Goal: Transaction & Acquisition: Download file/media

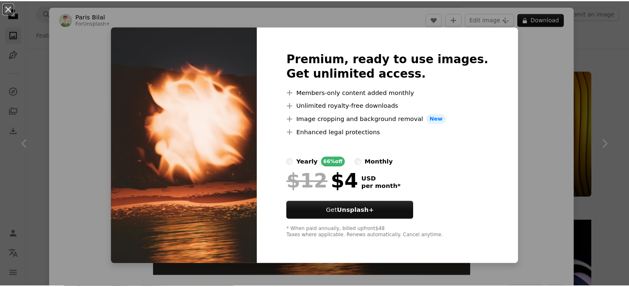
scroll to position [496, 0]
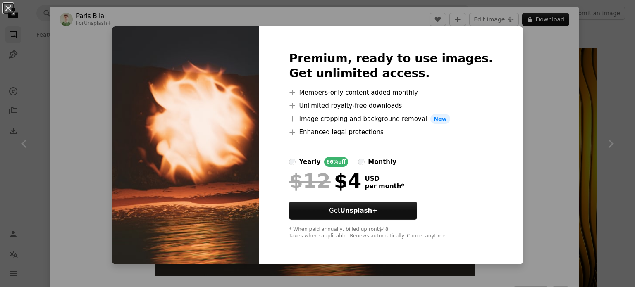
click at [529, 63] on div "An X shape Premium, ready to use images. Get unlimited access. A plus sign Memb…" at bounding box center [317, 143] width 635 height 287
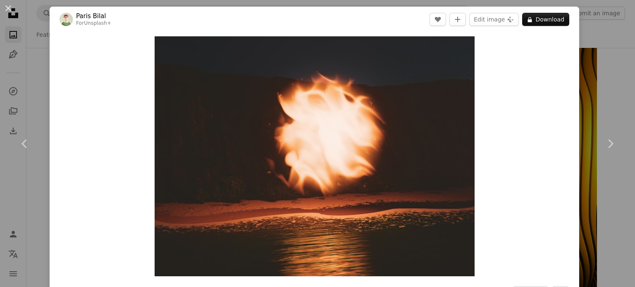
click at [609, 77] on div "An X shape Chevron left Chevron right Paris Bilal For Unsplash+ A heart A plus …" at bounding box center [317, 143] width 635 height 287
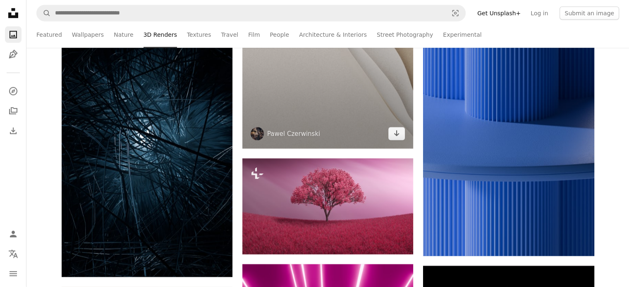
scroll to position [2275, 0]
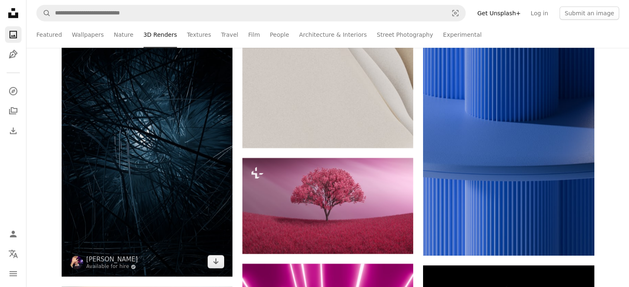
click at [135, 142] on img at bounding box center [147, 125] width 171 height 304
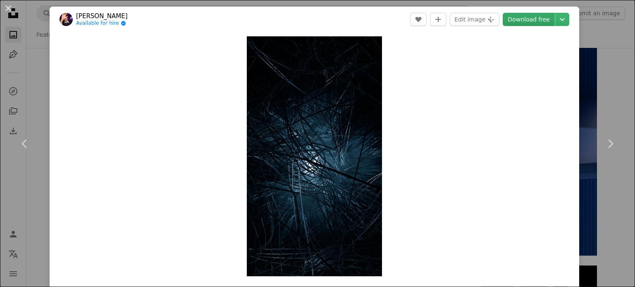
click at [523, 19] on link "Download free" at bounding box center [529, 19] width 52 height 13
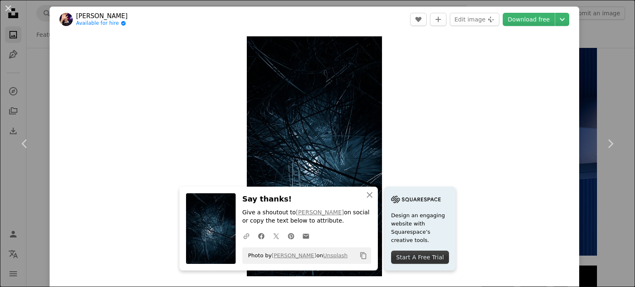
click at [612, 92] on div "An X shape Chevron left Chevron right An X shape Close Say thanks! Give a shout…" at bounding box center [317, 143] width 635 height 287
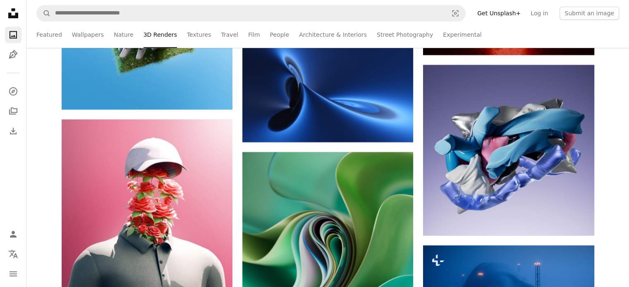
scroll to position [7238, 0]
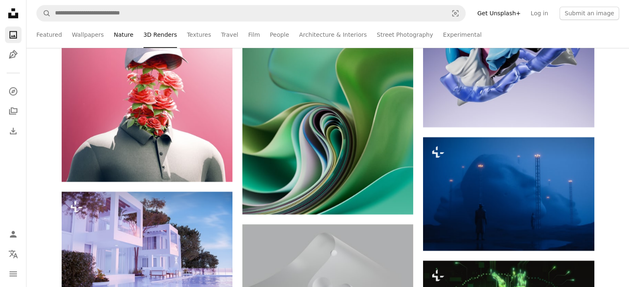
click at [114, 38] on link "Nature" at bounding box center [123, 35] width 19 height 26
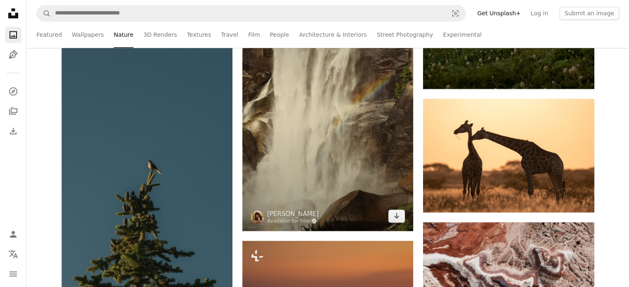
scroll to position [1406, 0]
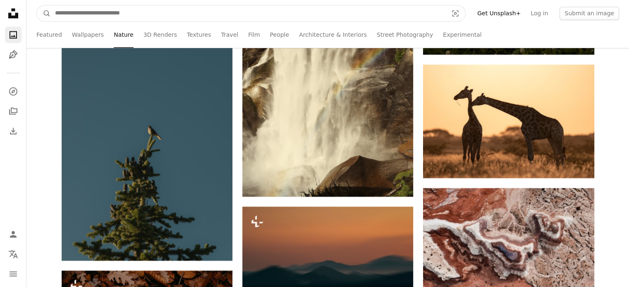
click at [91, 15] on input "Find visuals sitewide" at bounding box center [248, 13] width 395 height 16
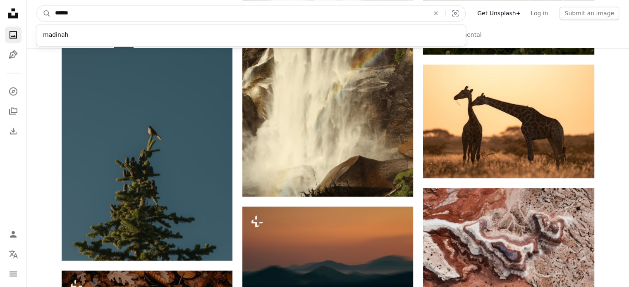
type input "******"
click at [37, 5] on button "A magnifying glass" at bounding box center [44, 13] width 14 height 16
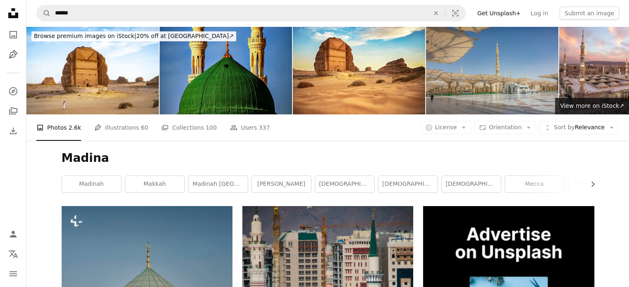
click at [220, 76] on img at bounding box center [226, 70] width 132 height 88
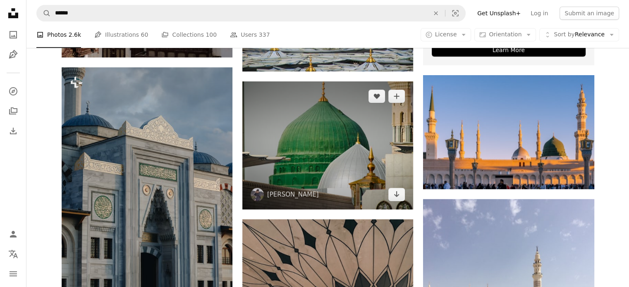
scroll to position [372, 0]
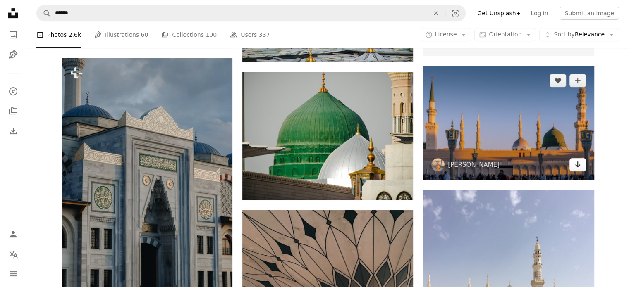
click at [576, 165] on icon "Arrow pointing down" at bounding box center [577, 165] width 7 height 10
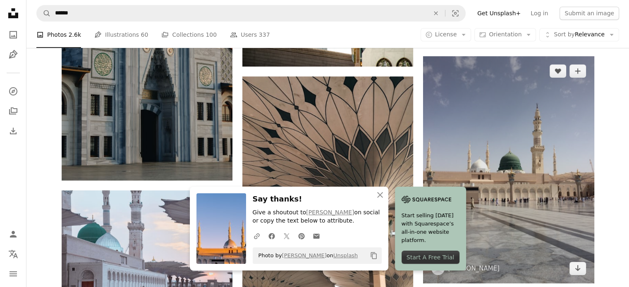
scroll to position [538, 0]
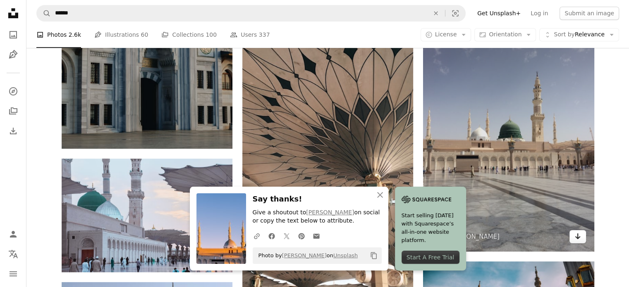
click at [576, 238] on icon "Download" at bounding box center [577, 237] width 5 height 6
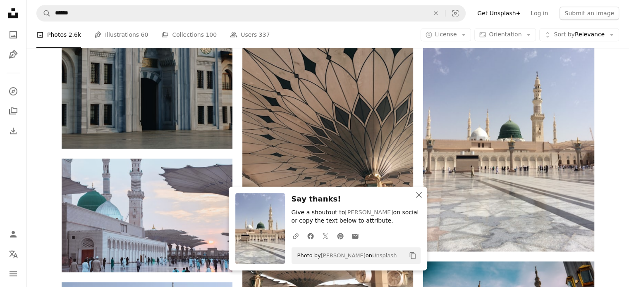
click at [418, 193] on icon "An X shape" at bounding box center [419, 195] width 10 height 10
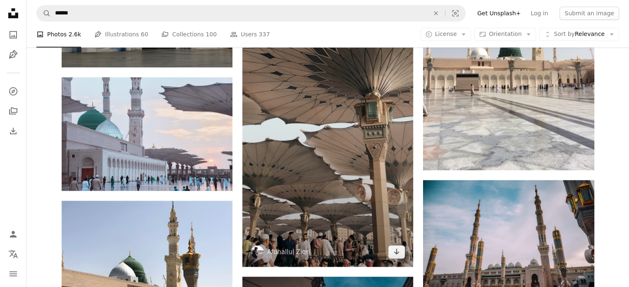
scroll to position [662, 0]
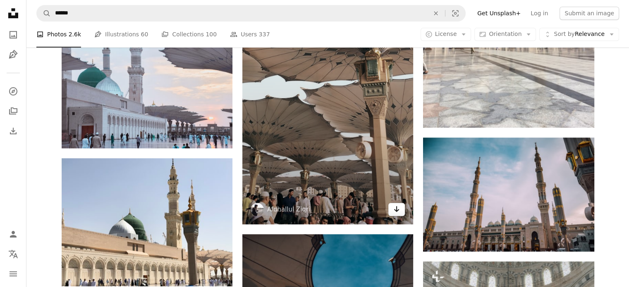
click at [398, 209] on icon "Arrow pointing down" at bounding box center [396, 209] width 7 height 10
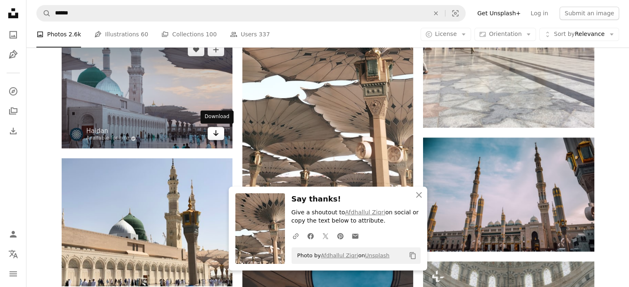
click at [216, 135] on icon "Download" at bounding box center [215, 133] width 5 height 6
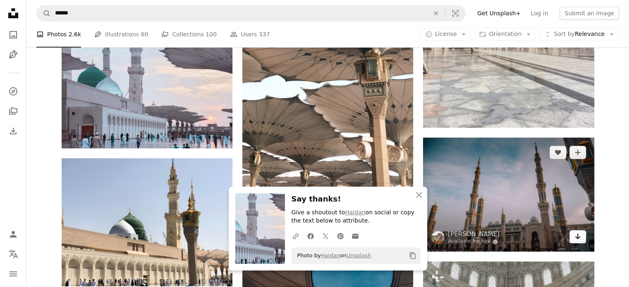
click at [576, 239] on icon "Arrow pointing down" at bounding box center [577, 237] width 7 height 10
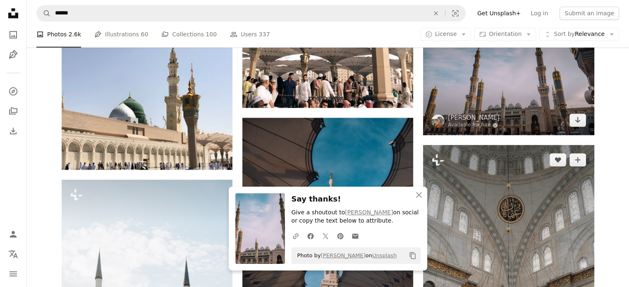
scroll to position [786, 0]
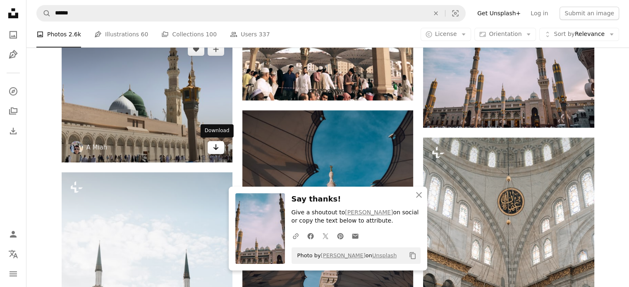
click at [215, 150] on icon "Download" at bounding box center [215, 147] width 5 height 6
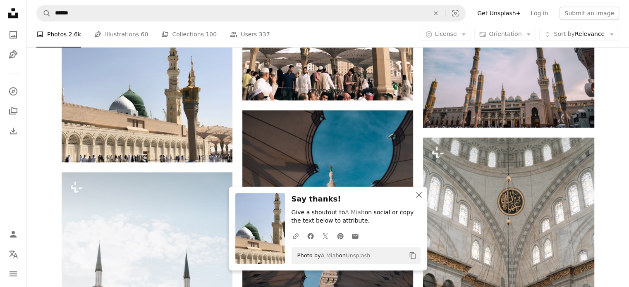
click at [419, 196] on icon "An X shape" at bounding box center [419, 195] width 10 height 10
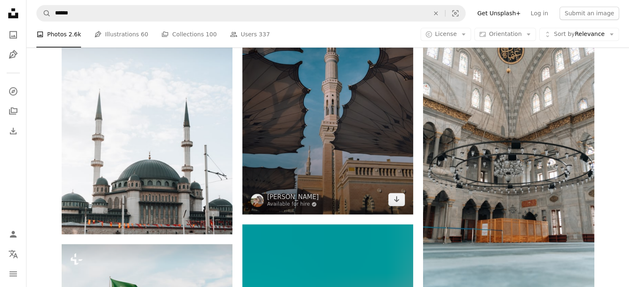
scroll to position [951, 0]
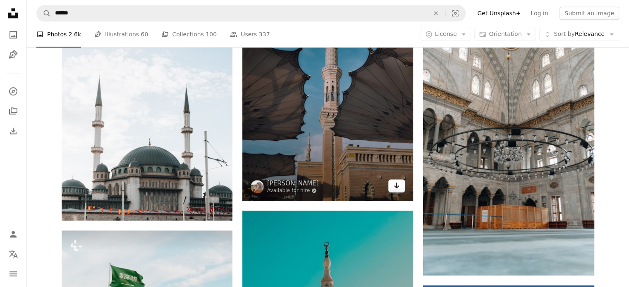
click at [393, 189] on icon "Arrow pointing down" at bounding box center [396, 186] width 7 height 10
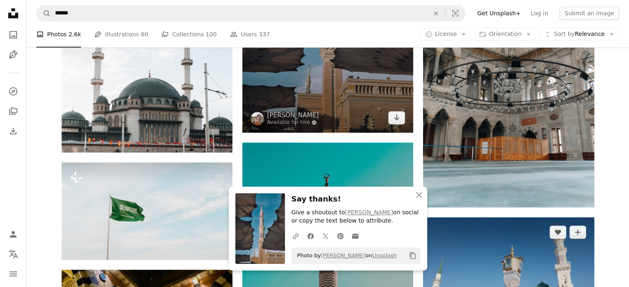
scroll to position [1075, 0]
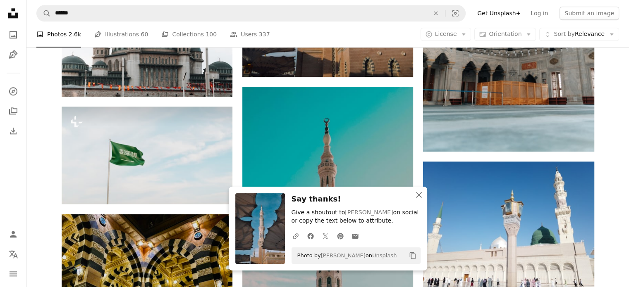
click at [420, 196] on icon "An X shape" at bounding box center [419, 195] width 10 height 10
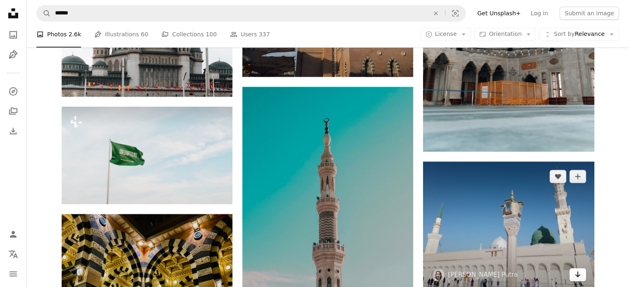
click at [574, 275] on link "Arrow pointing down" at bounding box center [578, 274] width 17 height 13
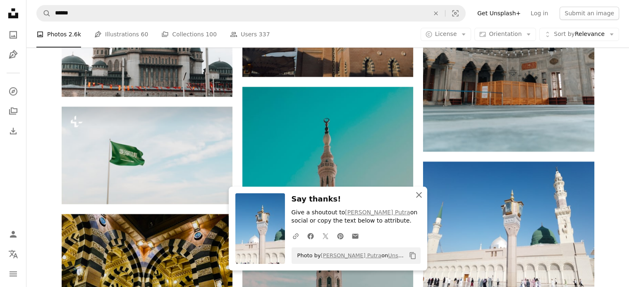
click at [418, 196] on icon "button" at bounding box center [419, 195] width 6 height 6
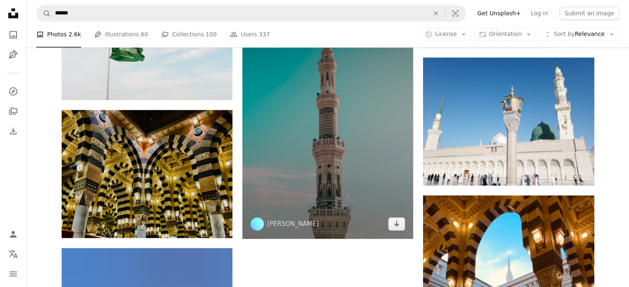
scroll to position [1158, 0]
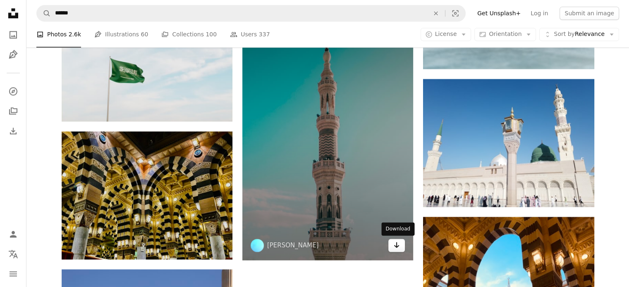
click at [395, 246] on icon "Download" at bounding box center [396, 245] width 5 height 6
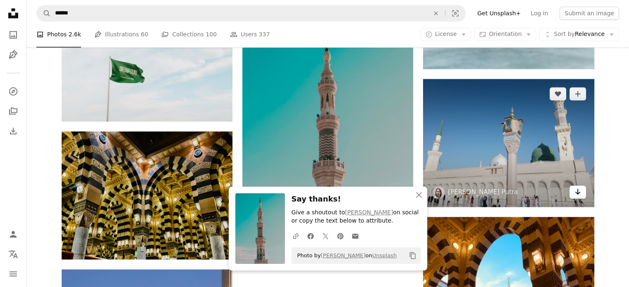
click at [577, 192] on icon "Arrow pointing down" at bounding box center [577, 192] width 7 height 10
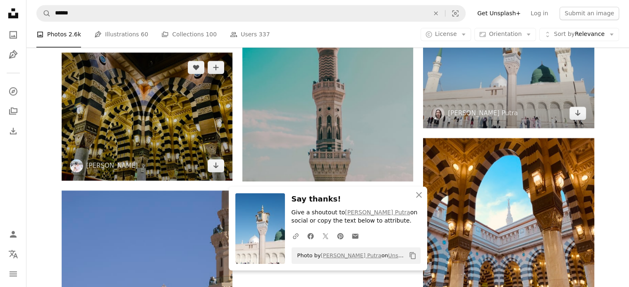
scroll to position [1241, 0]
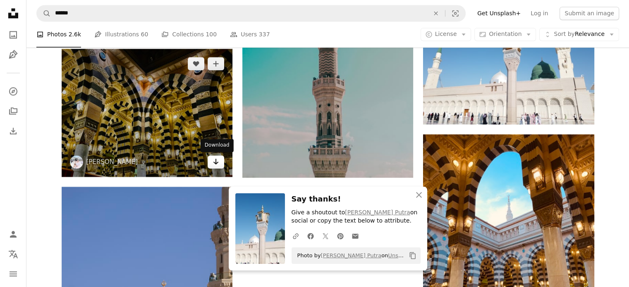
click at [217, 164] on icon "Arrow pointing down" at bounding box center [216, 162] width 7 height 10
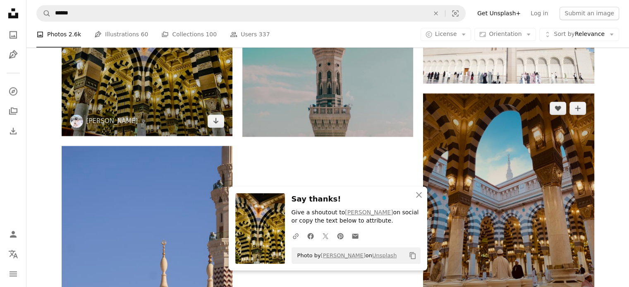
scroll to position [1365, 0]
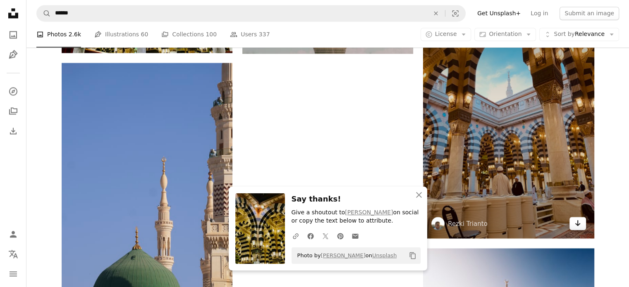
click at [580, 225] on icon "Arrow pointing down" at bounding box center [577, 223] width 7 height 10
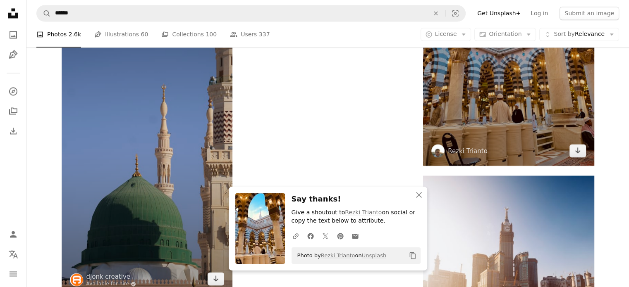
scroll to position [1489, 0]
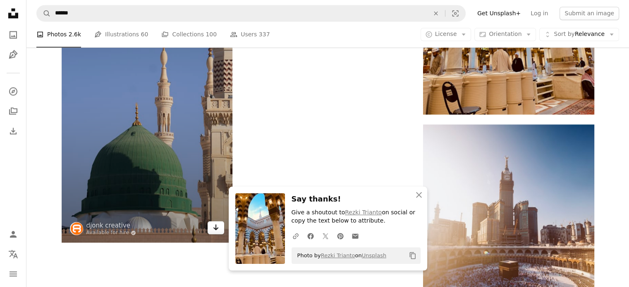
click at [217, 230] on icon "Arrow pointing down" at bounding box center [216, 228] width 7 height 10
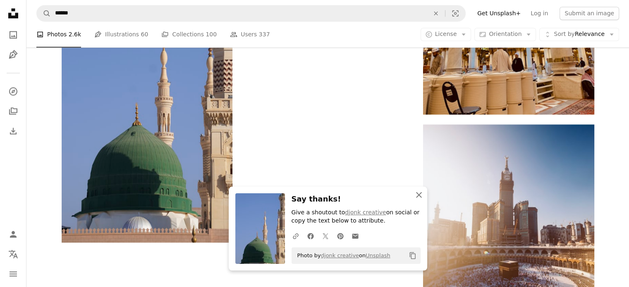
click at [419, 199] on icon "An X shape" at bounding box center [419, 195] width 10 height 10
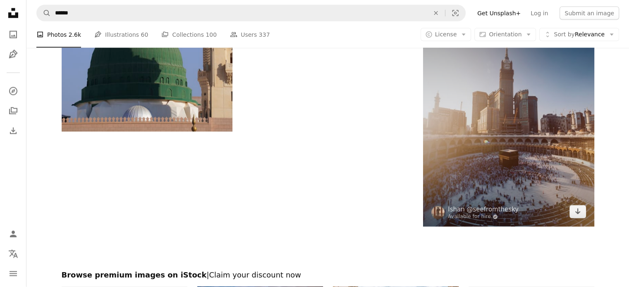
scroll to position [1613, 0]
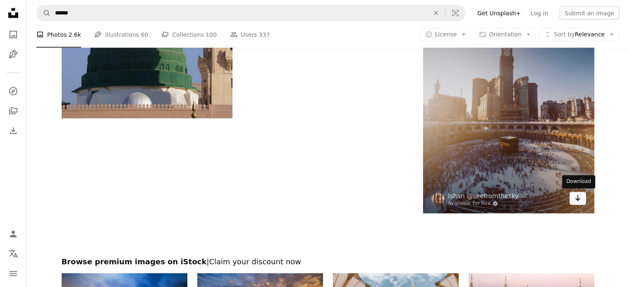
click at [576, 198] on icon "Arrow pointing down" at bounding box center [577, 199] width 7 height 10
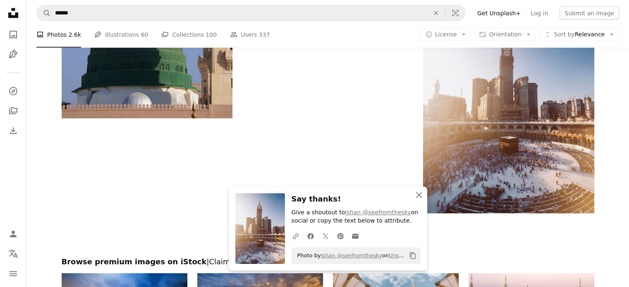
click at [420, 194] on icon "button" at bounding box center [419, 195] width 6 height 6
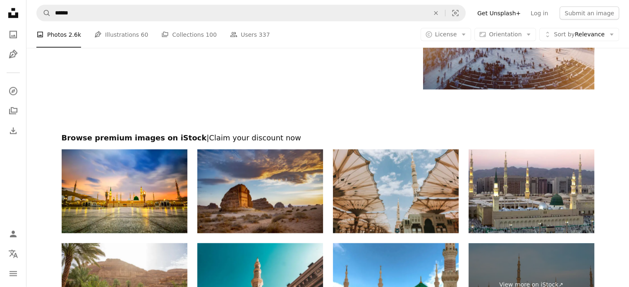
scroll to position [1778, 0]
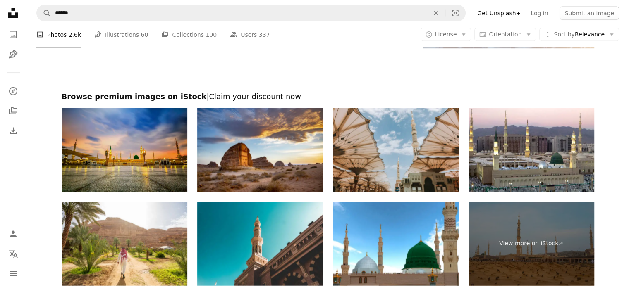
click at [141, 167] on img at bounding box center [125, 150] width 126 height 84
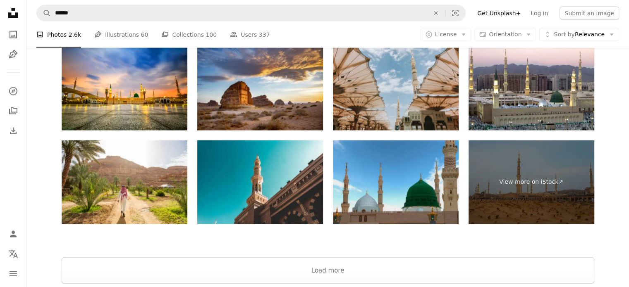
scroll to position [1861, 0]
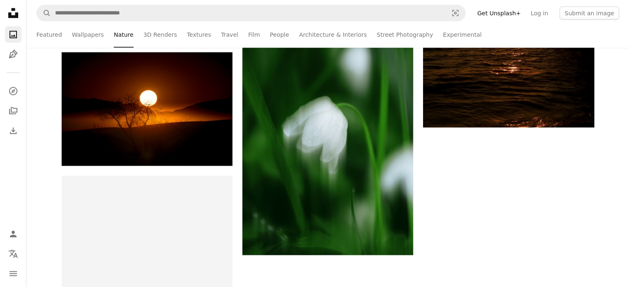
scroll to position [1406, 0]
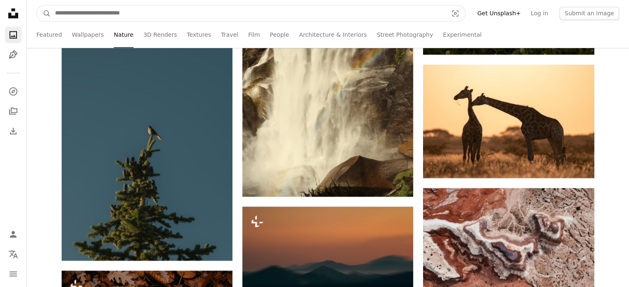
click at [145, 16] on input "Find visuals sitewide" at bounding box center [248, 13] width 395 height 16
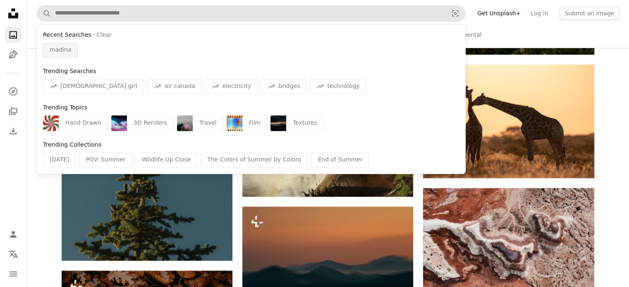
click at [63, 48] on span "madina" at bounding box center [61, 50] width 22 height 8
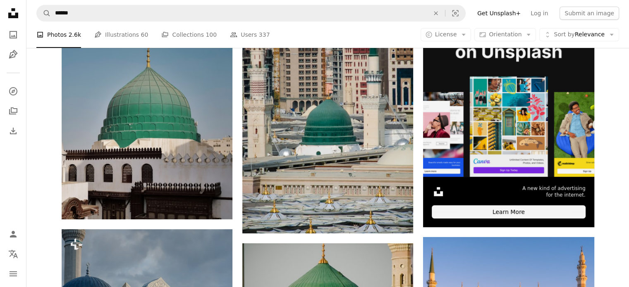
scroll to position [207, 0]
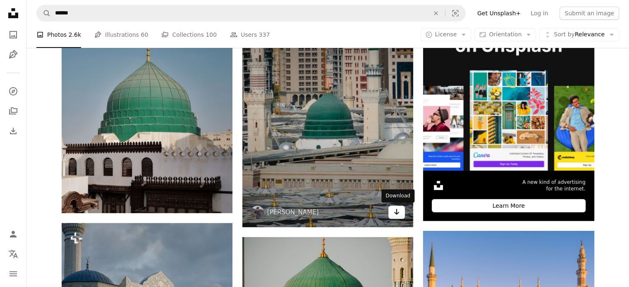
click at [397, 213] on icon "Download" at bounding box center [396, 212] width 5 height 6
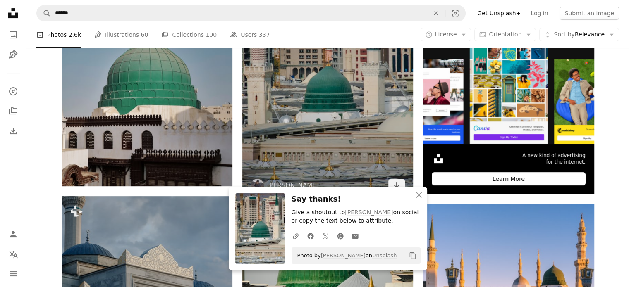
scroll to position [248, 0]
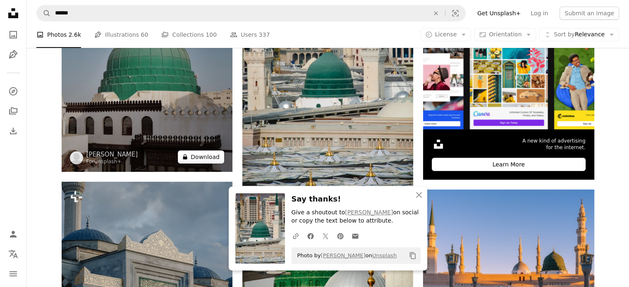
click at [187, 159] on icon at bounding box center [185, 157] width 4 height 5
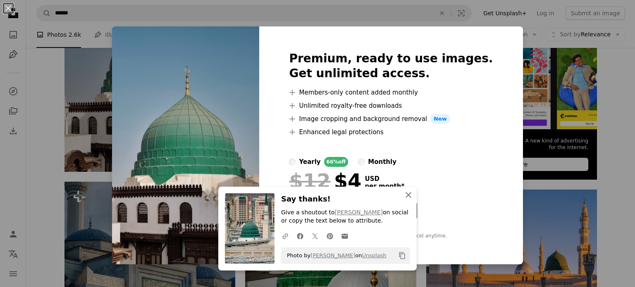
click at [405, 197] on icon "An X shape" at bounding box center [409, 195] width 10 height 10
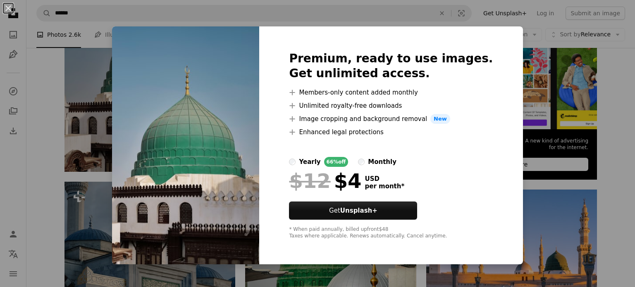
click at [48, 79] on div "An X shape Premium, ready to use images. Get unlimited access. A plus sign Memb…" at bounding box center [317, 143] width 635 height 287
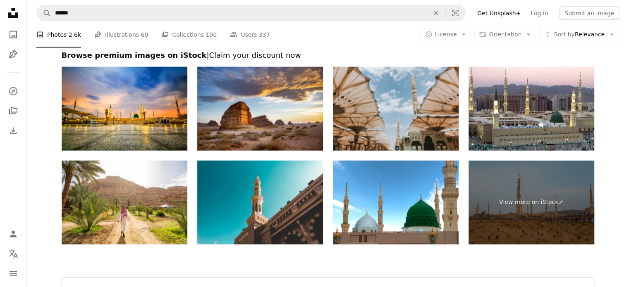
scroll to position [1931, 0]
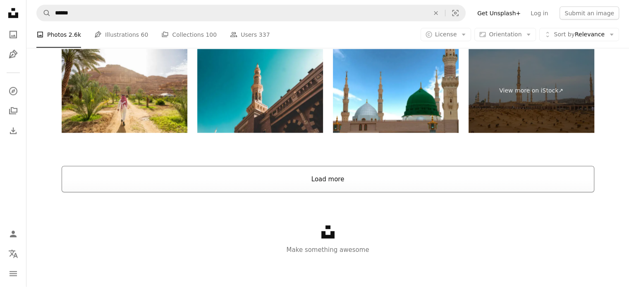
click at [308, 183] on button "Load more" at bounding box center [328, 179] width 533 height 26
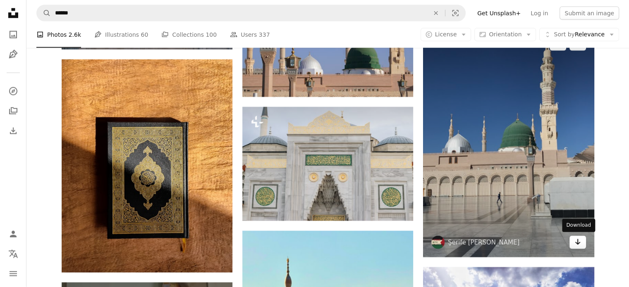
click at [576, 243] on icon "Download" at bounding box center [577, 242] width 5 height 6
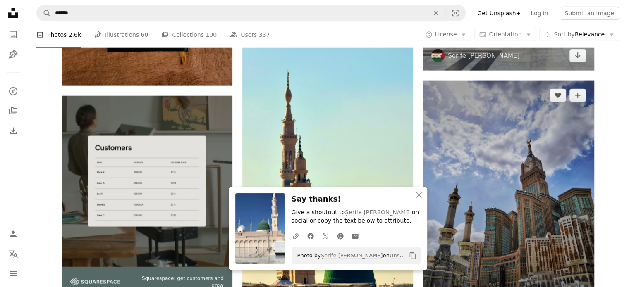
scroll to position [2180, 0]
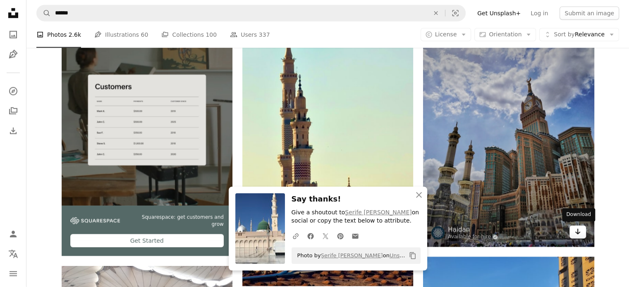
click at [576, 234] on icon "Arrow pointing down" at bounding box center [577, 232] width 7 height 10
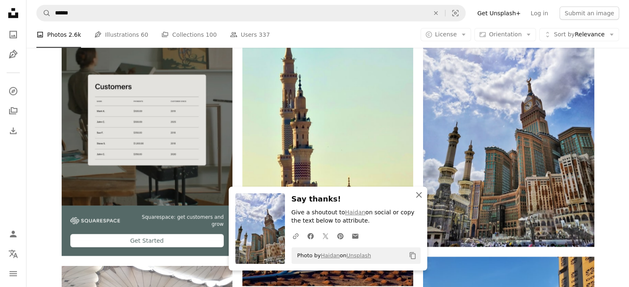
click at [419, 194] on icon "button" at bounding box center [419, 195] width 6 height 6
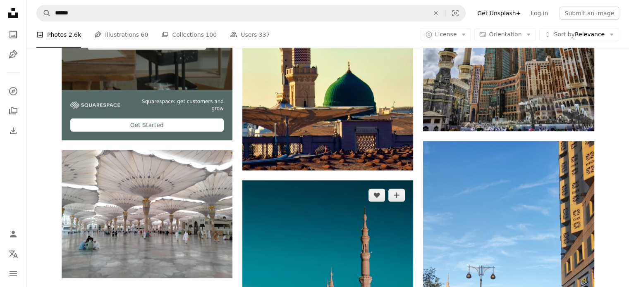
scroll to position [2304, 0]
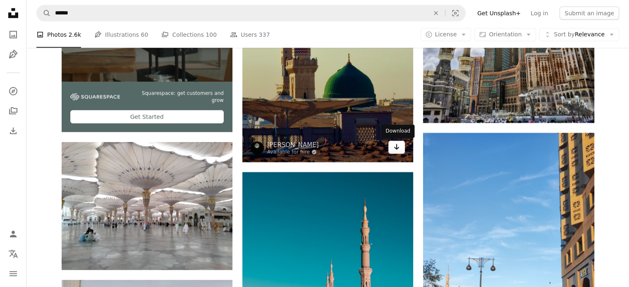
click at [397, 149] on icon "Download" at bounding box center [396, 147] width 5 height 6
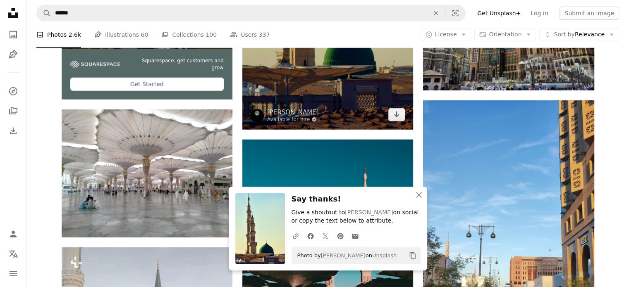
scroll to position [2428, 0]
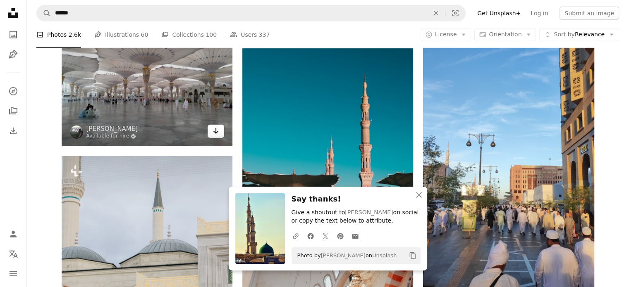
click at [213, 129] on icon "Arrow pointing down" at bounding box center [216, 131] width 7 height 10
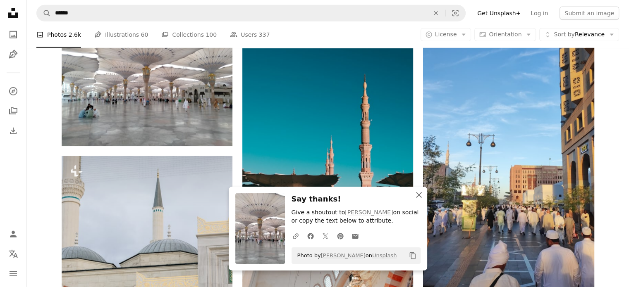
click at [420, 194] on icon "button" at bounding box center [419, 195] width 6 height 6
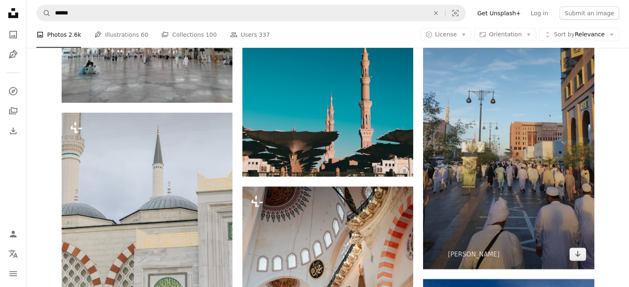
scroll to position [2510, 0]
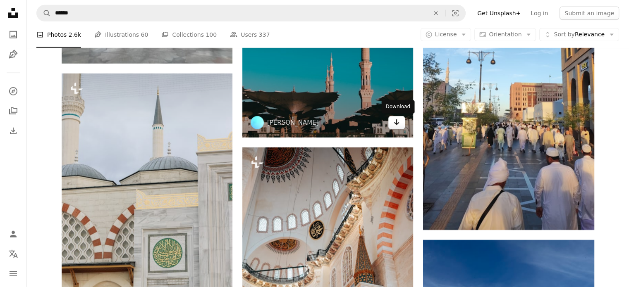
click at [396, 125] on icon "Download" at bounding box center [396, 123] width 5 height 6
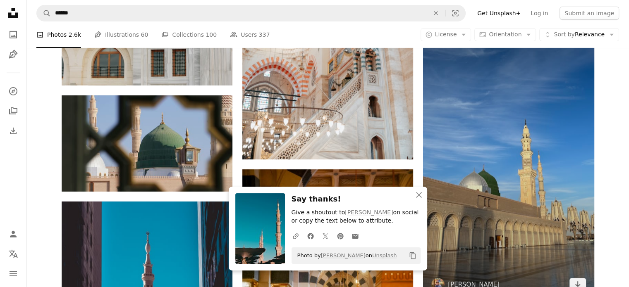
scroll to position [2800, 0]
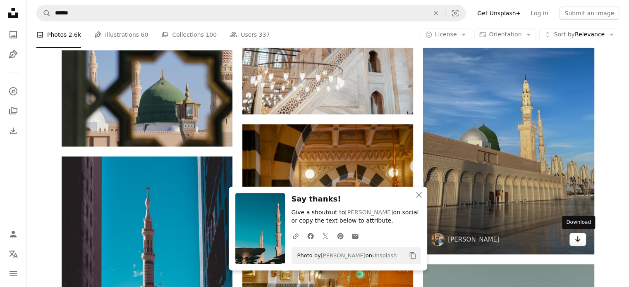
click at [576, 241] on icon "Arrow pointing down" at bounding box center [577, 240] width 7 height 10
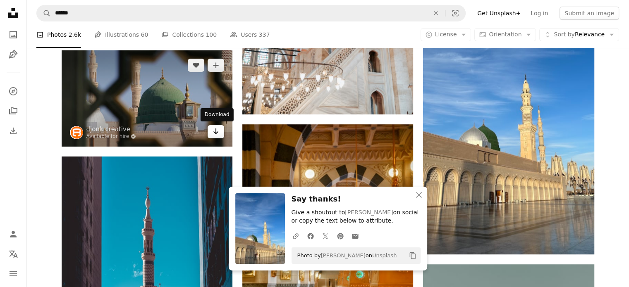
click at [215, 131] on icon "Download" at bounding box center [215, 132] width 5 height 6
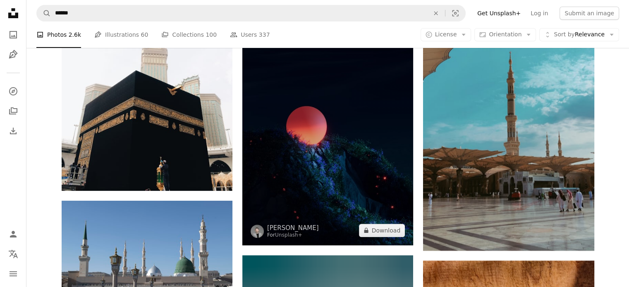
scroll to position [3338, 0]
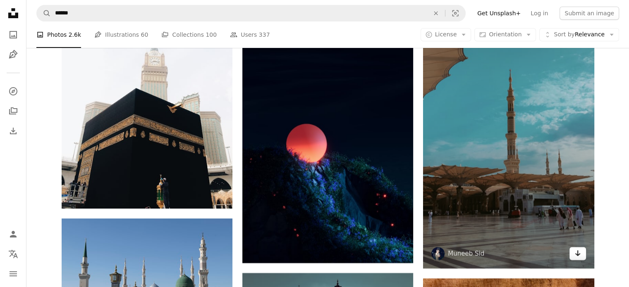
click at [574, 254] on icon "Arrow pointing down" at bounding box center [577, 254] width 7 height 10
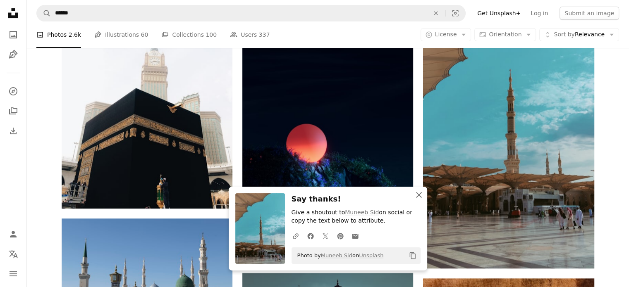
click at [419, 196] on icon "button" at bounding box center [419, 195] width 6 height 6
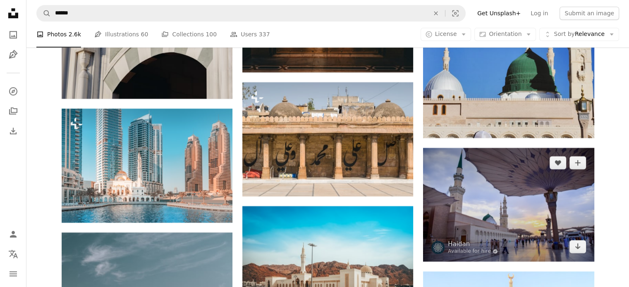
scroll to position [3999, 0]
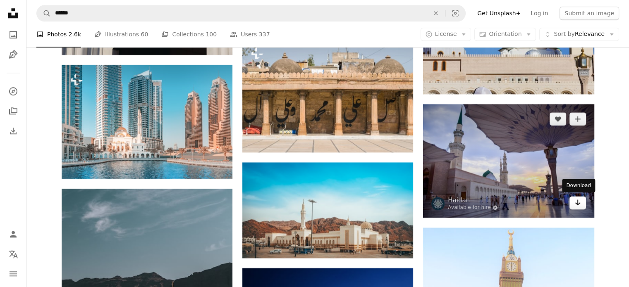
click at [579, 206] on icon "Arrow pointing down" at bounding box center [577, 203] width 7 height 10
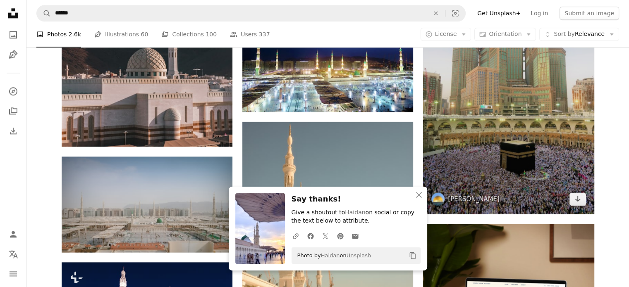
scroll to position [4289, 0]
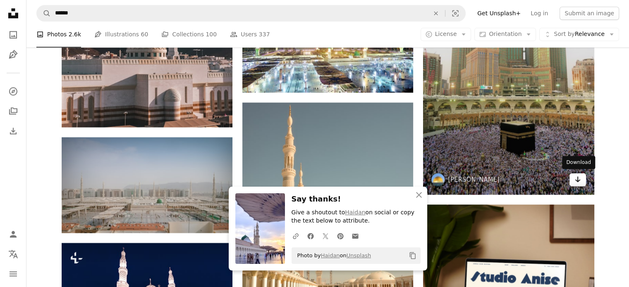
click at [581, 182] on link "Arrow pointing down" at bounding box center [578, 179] width 17 height 13
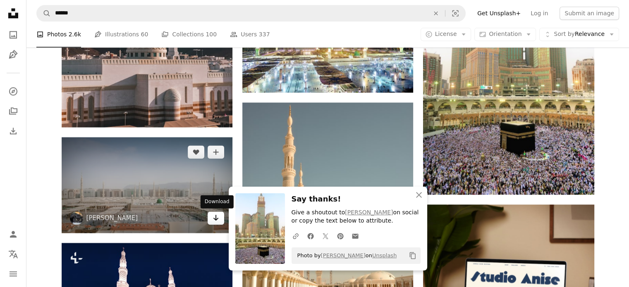
click at [214, 220] on icon "Arrow pointing down" at bounding box center [216, 218] width 7 height 10
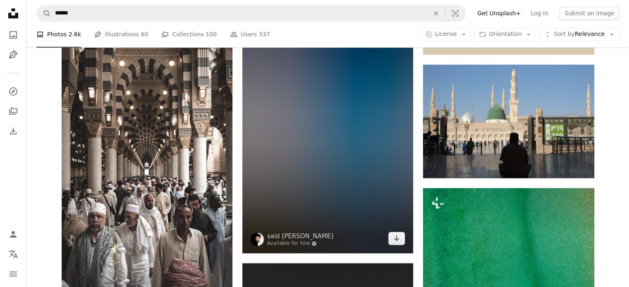
scroll to position [4661, 0]
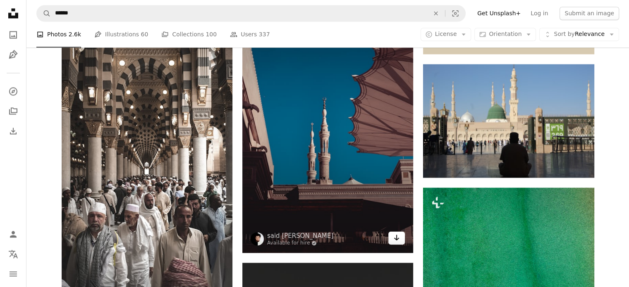
click at [395, 241] on icon "Arrow pointing down" at bounding box center [396, 238] width 7 height 10
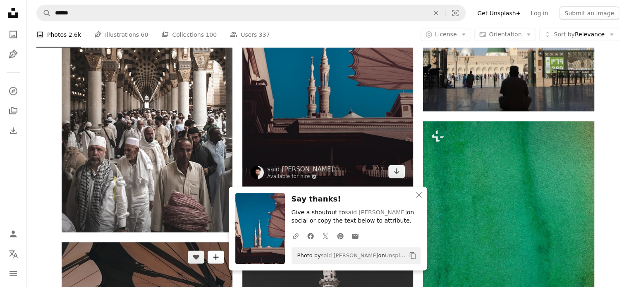
scroll to position [4744, 0]
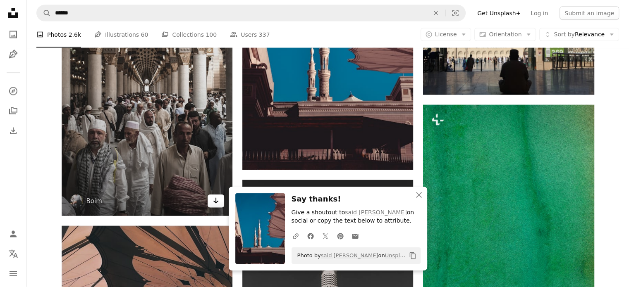
click at [219, 204] on icon "Arrow pointing down" at bounding box center [216, 201] width 7 height 10
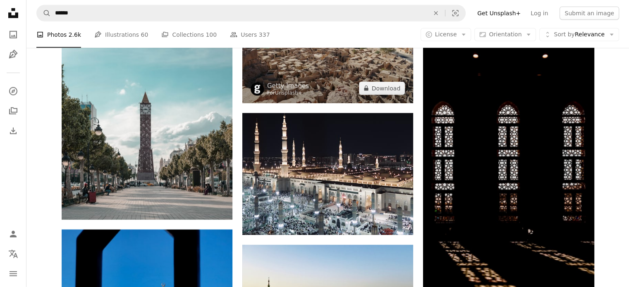
scroll to position [5447, 0]
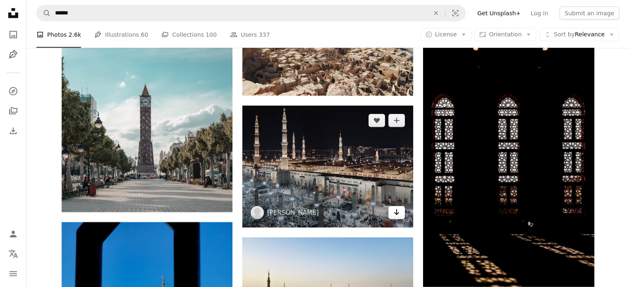
click at [395, 215] on icon "Arrow pointing down" at bounding box center [396, 213] width 7 height 10
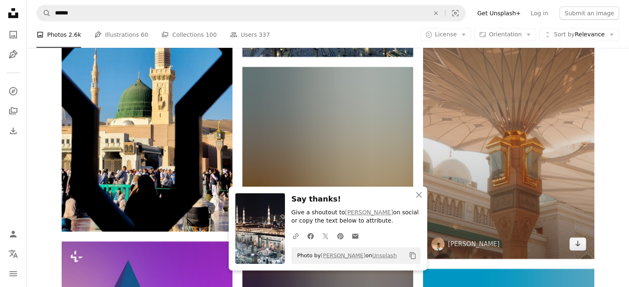
scroll to position [5778, 0]
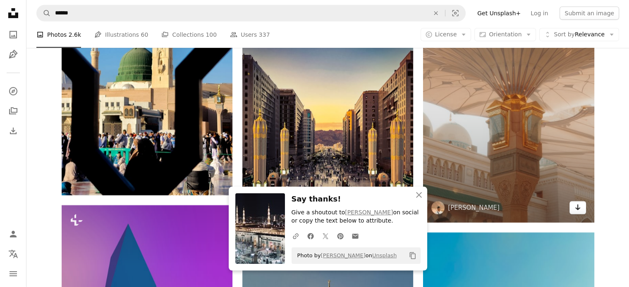
click at [579, 208] on icon "Arrow pointing down" at bounding box center [577, 208] width 7 height 10
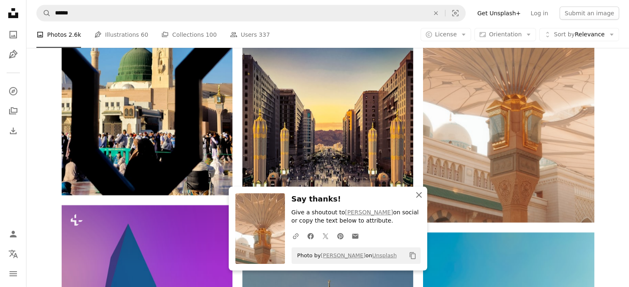
click at [419, 196] on icon "button" at bounding box center [419, 195] width 6 height 6
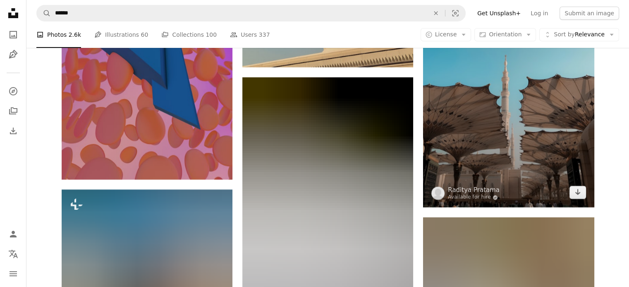
scroll to position [6109, 0]
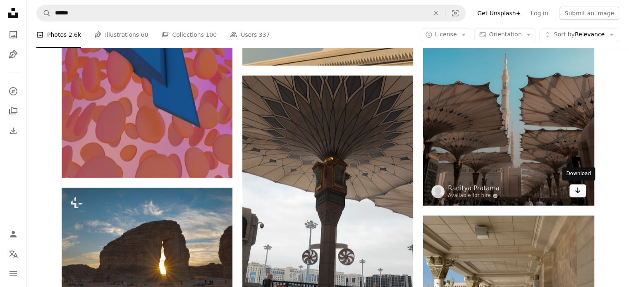
click at [579, 191] on icon "Download" at bounding box center [577, 191] width 5 height 6
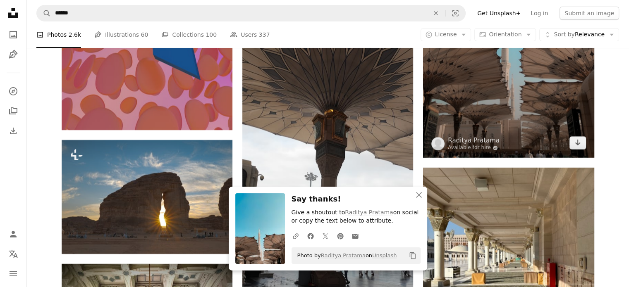
scroll to position [6274, 0]
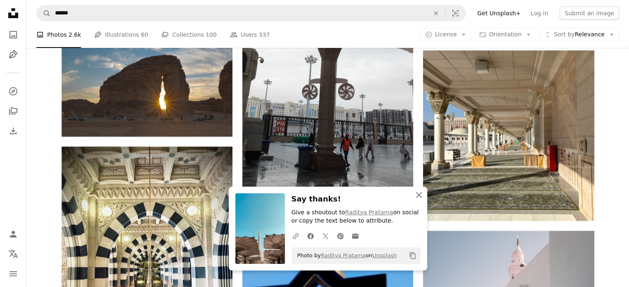
click at [416, 196] on icon "An X shape" at bounding box center [419, 195] width 10 height 10
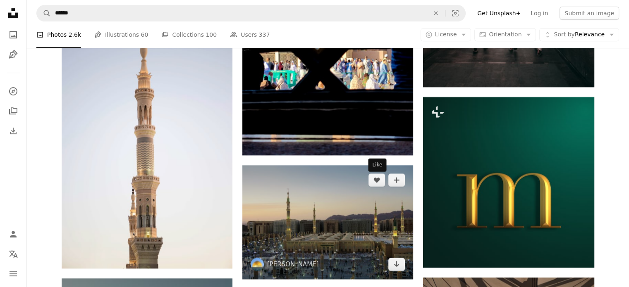
scroll to position [6729, 0]
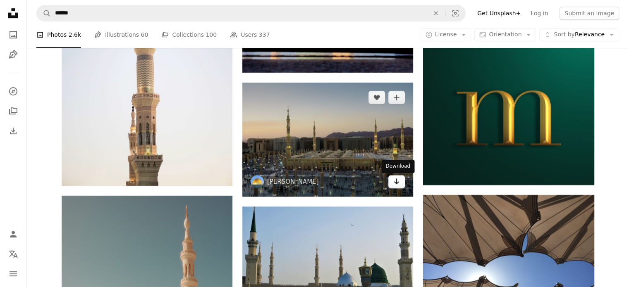
click at [395, 185] on icon "Arrow pointing down" at bounding box center [396, 182] width 7 height 10
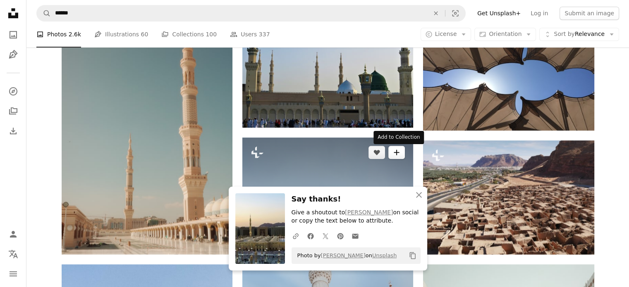
scroll to position [6894, 0]
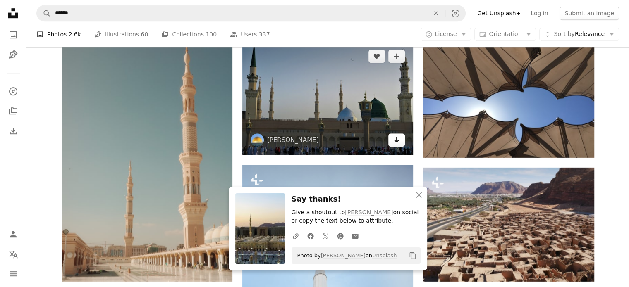
click at [396, 145] on icon "Arrow pointing down" at bounding box center [396, 140] width 7 height 10
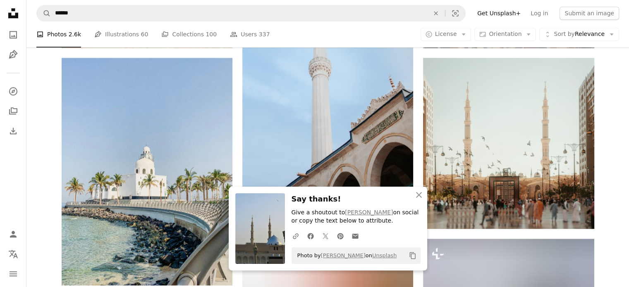
scroll to position [7143, 0]
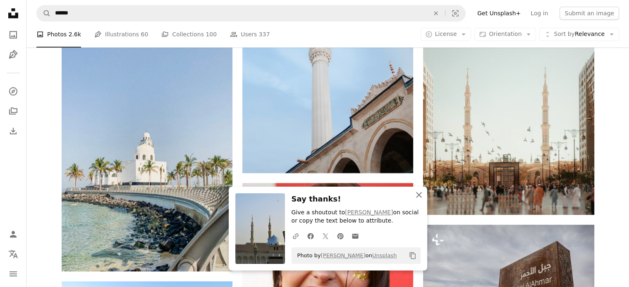
click at [423, 197] on icon "An X shape" at bounding box center [419, 195] width 10 height 10
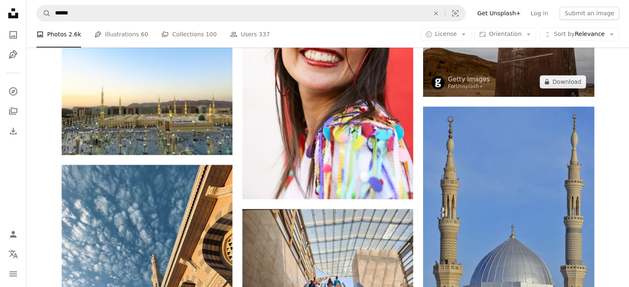
scroll to position [7391, 0]
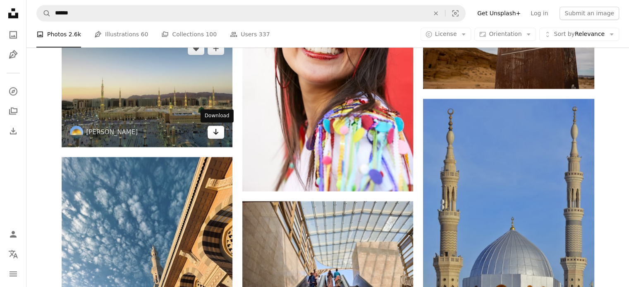
click at [215, 135] on icon "Arrow pointing down" at bounding box center [216, 132] width 7 height 10
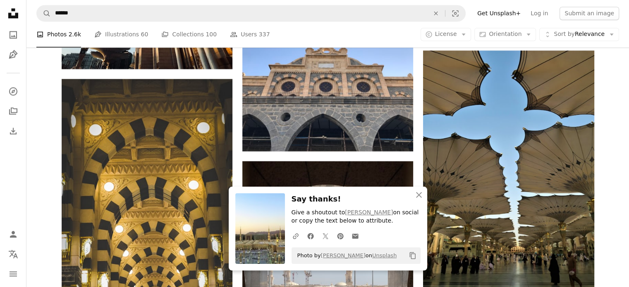
scroll to position [7722, 0]
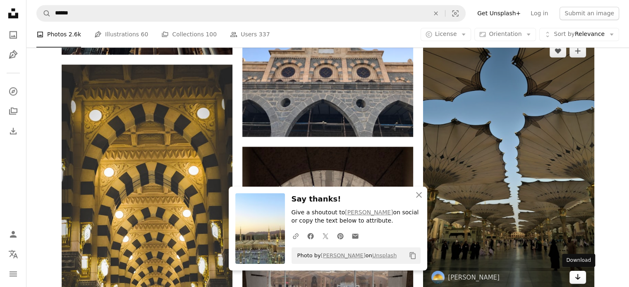
click at [577, 278] on icon "Download" at bounding box center [577, 277] width 5 height 6
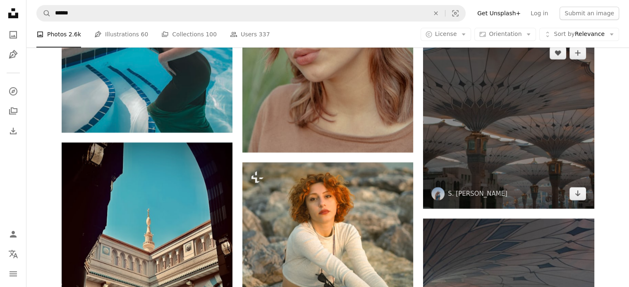
scroll to position [13222, 0]
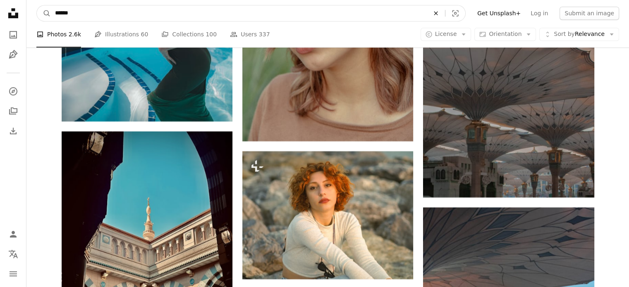
click at [438, 12] on icon "Find visuals sitewide" at bounding box center [436, 13] width 4 height 4
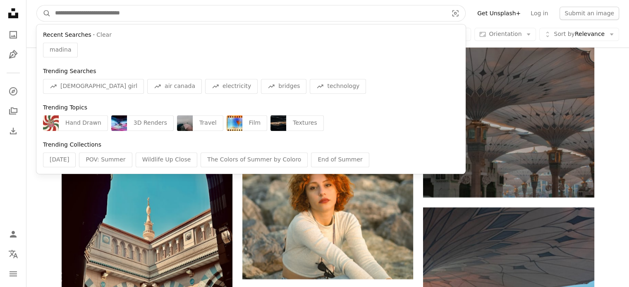
click at [163, 14] on input "Find visuals sitewide" at bounding box center [248, 13] width 395 height 16
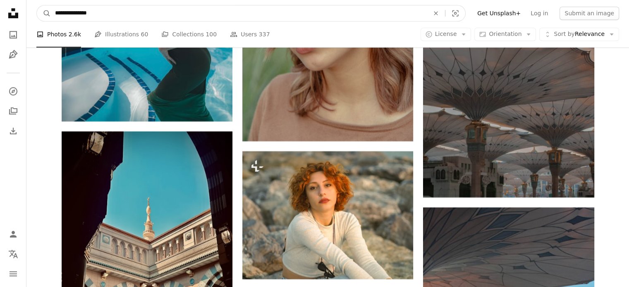
type input "**********"
click at [37, 5] on button "A magnifying glass" at bounding box center [44, 13] width 14 height 16
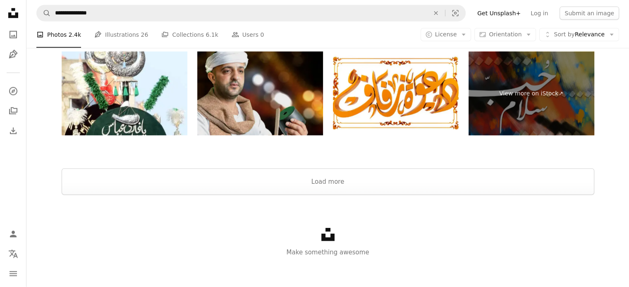
scroll to position [1989, 0]
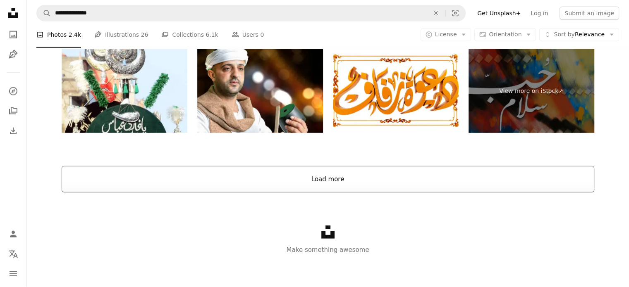
click at [325, 182] on button "Load more" at bounding box center [328, 179] width 533 height 26
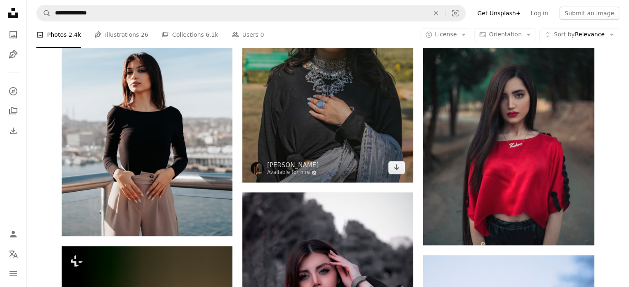
scroll to position [2775, 0]
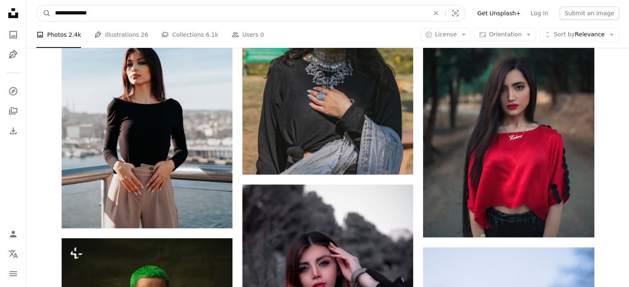
click at [124, 15] on input "**********" at bounding box center [239, 13] width 376 height 16
type input "*"
type input "**********"
click at [37, 5] on button "A magnifying glass" at bounding box center [44, 13] width 14 height 16
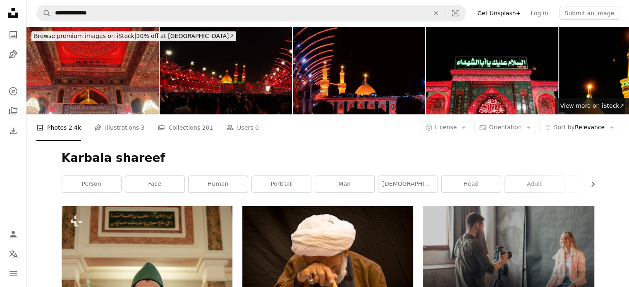
click at [261, 84] on img at bounding box center [226, 70] width 132 height 88
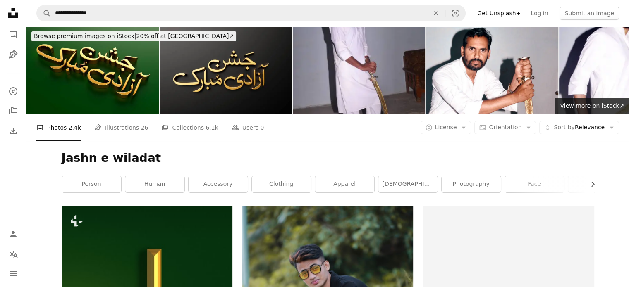
scroll to position [2775, 0]
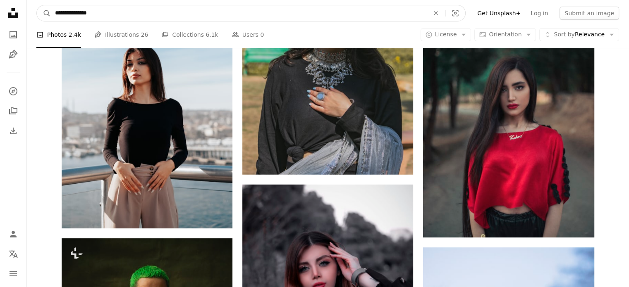
click at [139, 15] on input "**********" at bounding box center [239, 13] width 376 height 16
click at [445, 12] on icon "An X shape" at bounding box center [436, 13] width 18 height 7
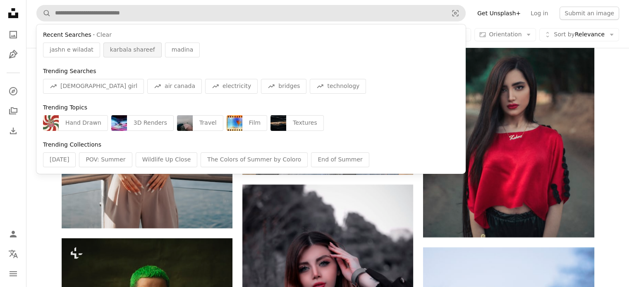
click at [116, 51] on span "karbala shareef" at bounding box center [132, 50] width 45 height 8
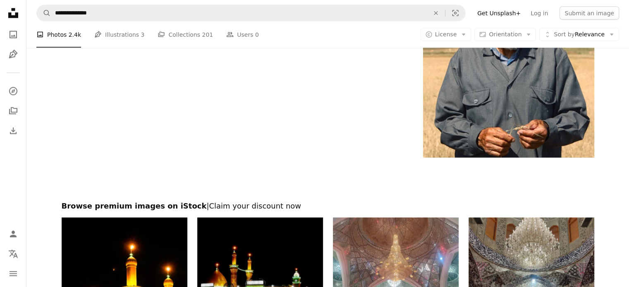
scroll to position [1902, 0]
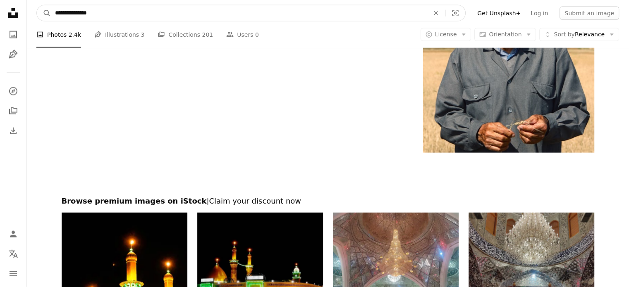
click at [105, 13] on input "**********" at bounding box center [239, 13] width 376 height 16
type input "*******"
click button "A magnifying glass" at bounding box center [44, 13] width 14 height 16
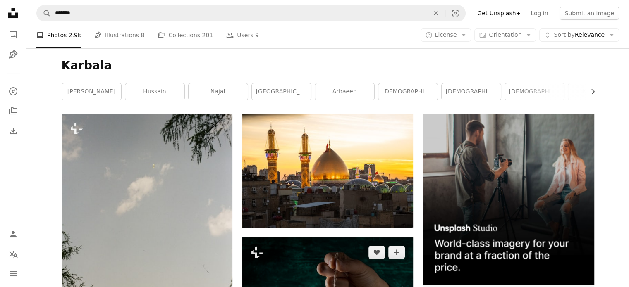
scroll to position [124, 0]
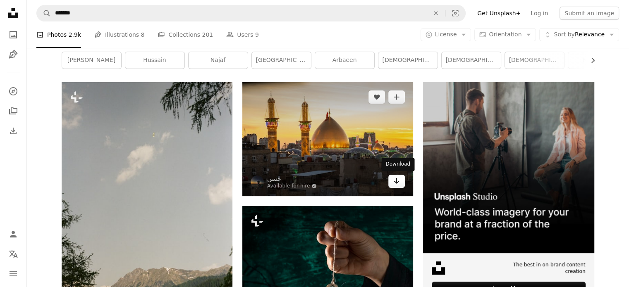
click at [397, 184] on icon "Arrow pointing down" at bounding box center [396, 181] width 7 height 10
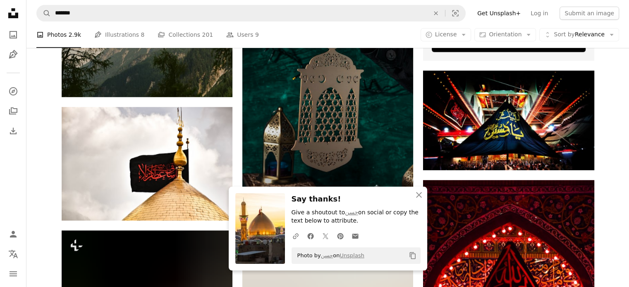
scroll to position [372, 0]
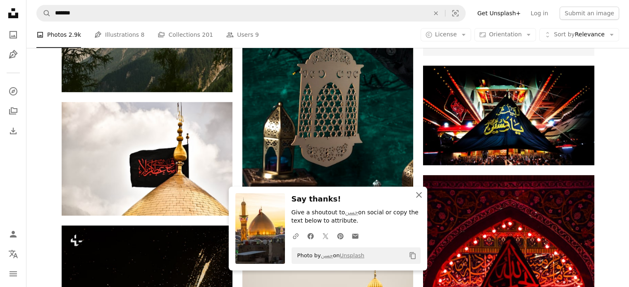
click at [418, 194] on icon "An X shape" at bounding box center [419, 195] width 10 height 10
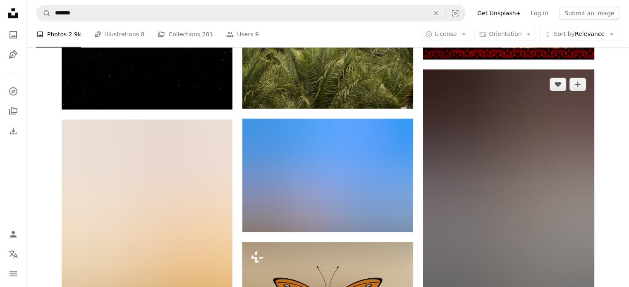
scroll to position [827, 0]
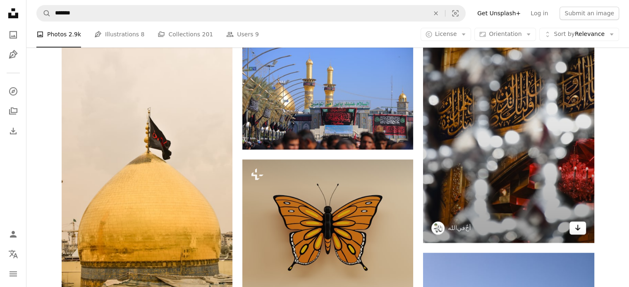
click at [580, 225] on icon "Arrow pointing down" at bounding box center [577, 228] width 7 height 10
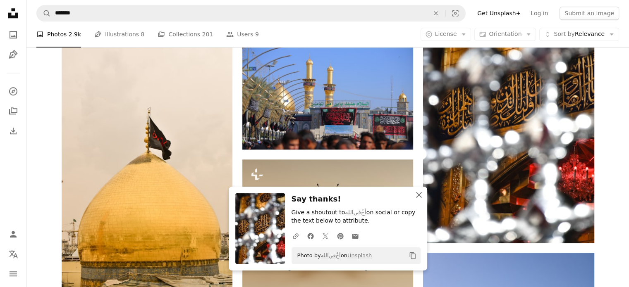
click at [417, 194] on icon "button" at bounding box center [419, 195] width 6 height 6
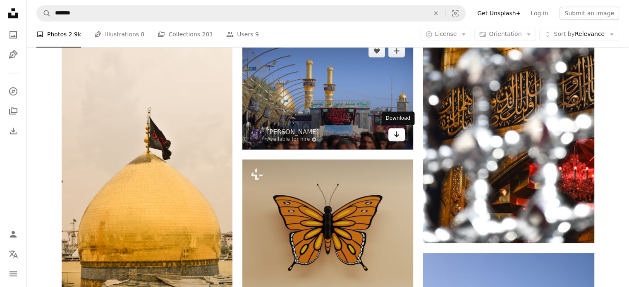
click at [393, 137] on icon "Arrow pointing down" at bounding box center [396, 134] width 7 height 10
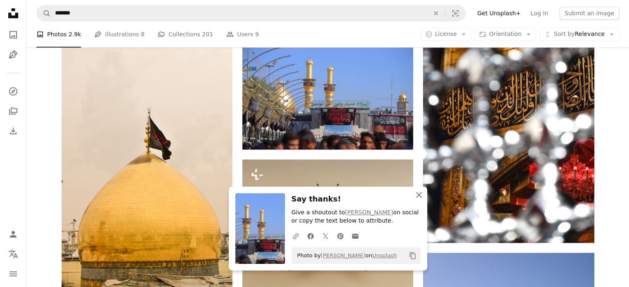
click at [417, 194] on icon "An X shape" at bounding box center [419, 195] width 10 height 10
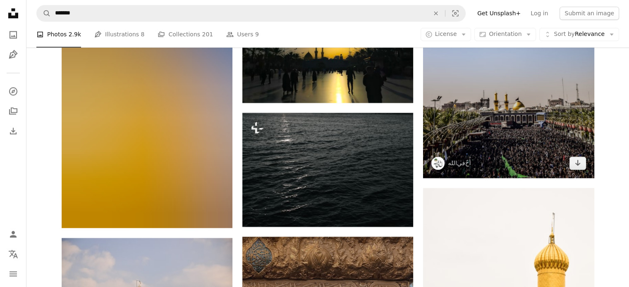
scroll to position [1158, 0]
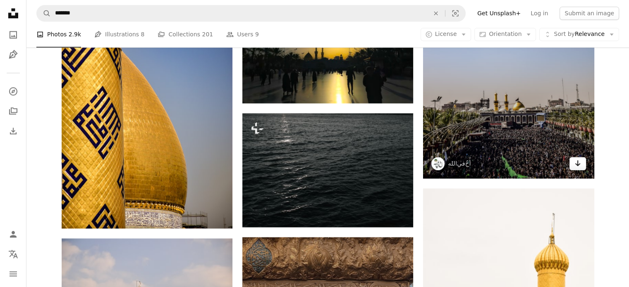
click at [579, 163] on icon "Arrow pointing down" at bounding box center [577, 163] width 7 height 10
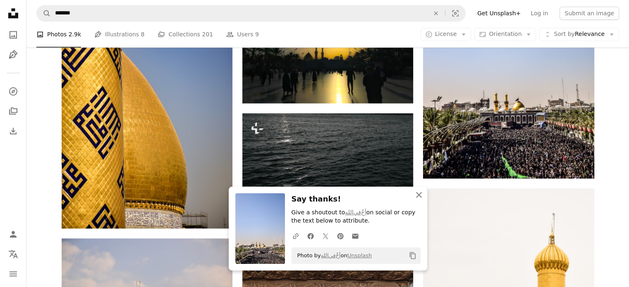
click at [419, 196] on icon "An X shape" at bounding box center [419, 195] width 10 height 10
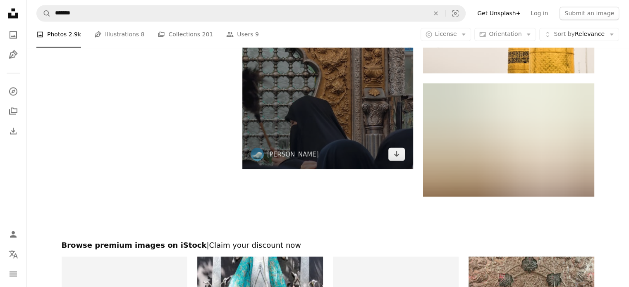
scroll to position [1530, 0]
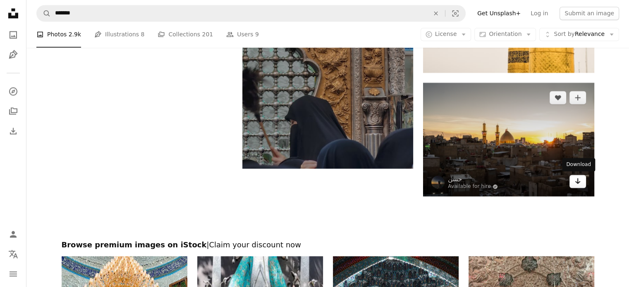
click at [575, 182] on icon "Arrow pointing down" at bounding box center [577, 181] width 7 height 10
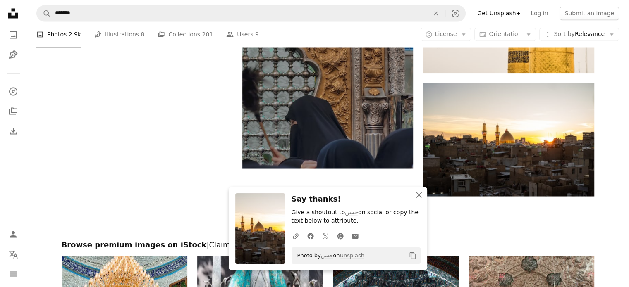
click at [417, 194] on icon "button" at bounding box center [419, 195] width 6 height 6
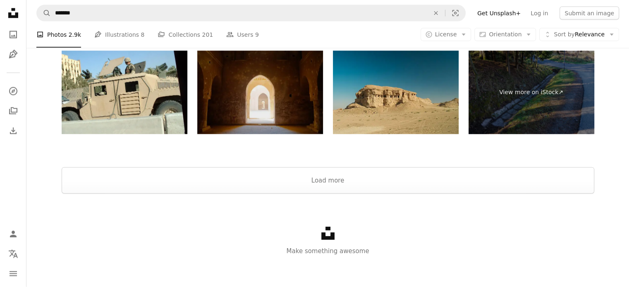
scroll to position [1831, 0]
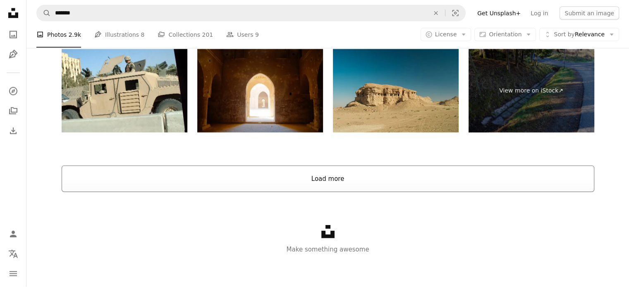
click at [325, 178] on button "Load more" at bounding box center [328, 179] width 533 height 26
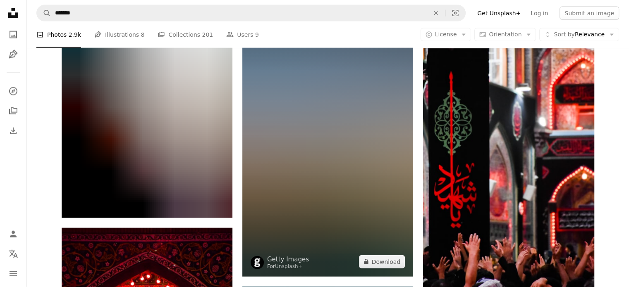
scroll to position [1955, 0]
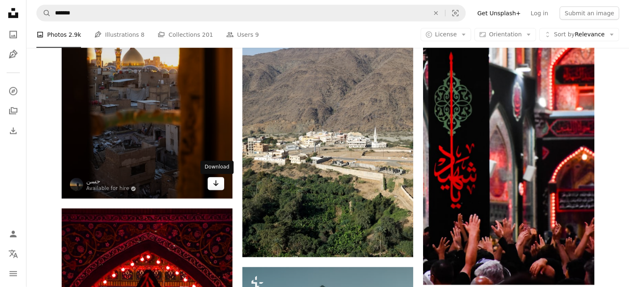
click at [215, 186] on icon "Download" at bounding box center [215, 184] width 5 height 6
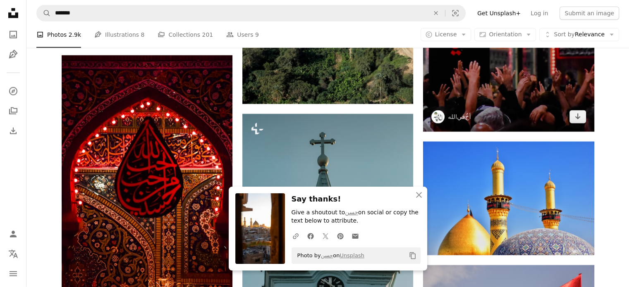
scroll to position [2204, 0]
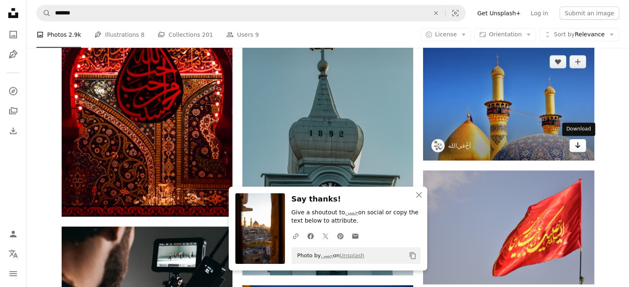
click at [574, 145] on icon "Arrow pointing down" at bounding box center [577, 146] width 7 height 10
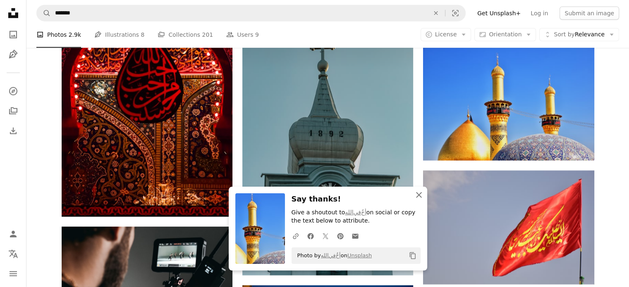
click at [417, 196] on icon "button" at bounding box center [419, 195] width 6 height 6
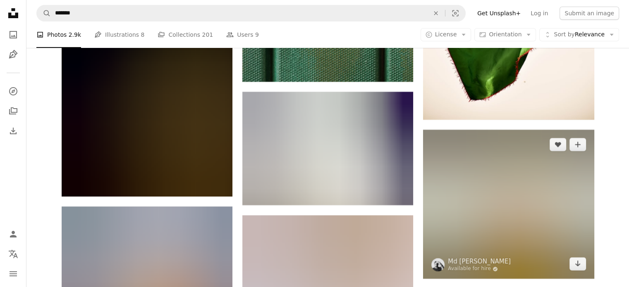
scroll to position [3238, 0]
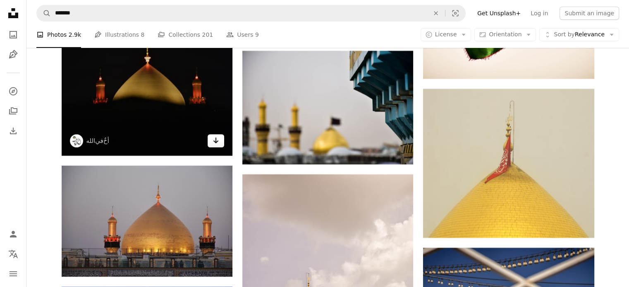
click at [215, 144] on icon "Download" at bounding box center [215, 141] width 5 height 6
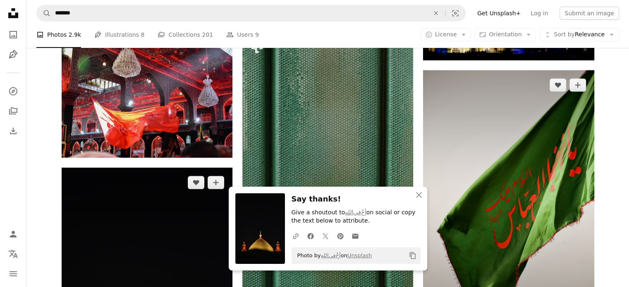
scroll to position [2865, 0]
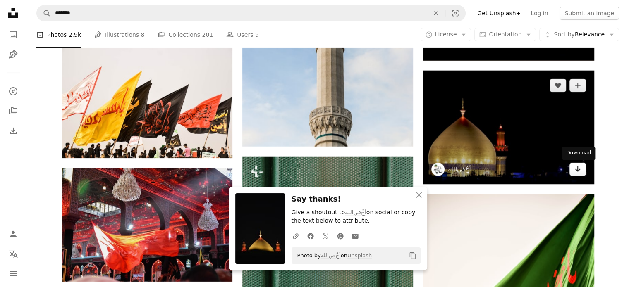
click at [574, 171] on icon "Arrow pointing down" at bounding box center [577, 169] width 7 height 10
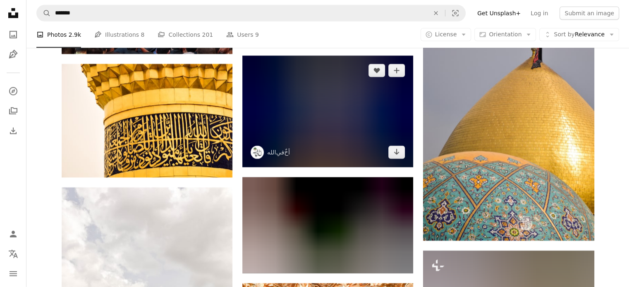
scroll to position [5471, 0]
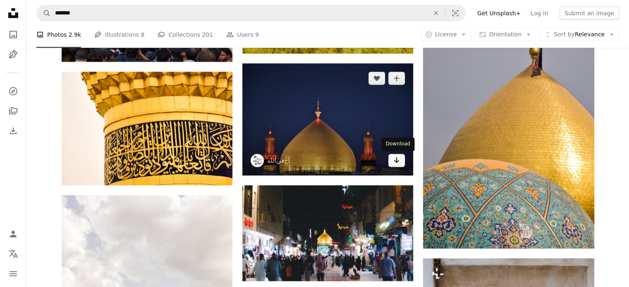
click at [395, 163] on icon "Arrow pointing down" at bounding box center [396, 161] width 7 height 10
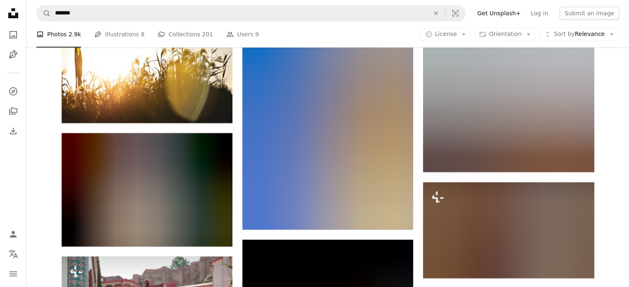
scroll to position [6836, 0]
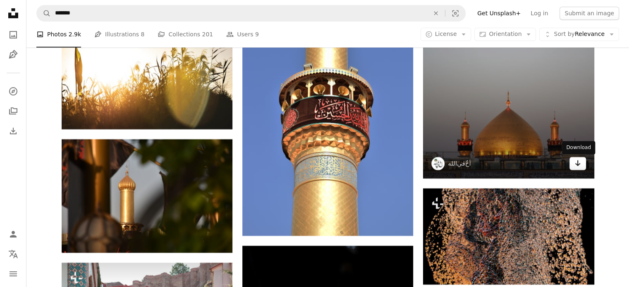
click at [579, 164] on icon "Arrow pointing down" at bounding box center [577, 163] width 7 height 10
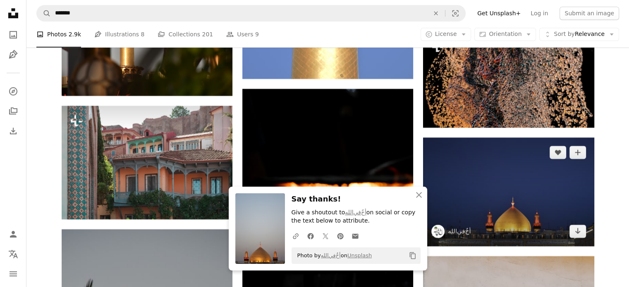
scroll to position [6960, 0]
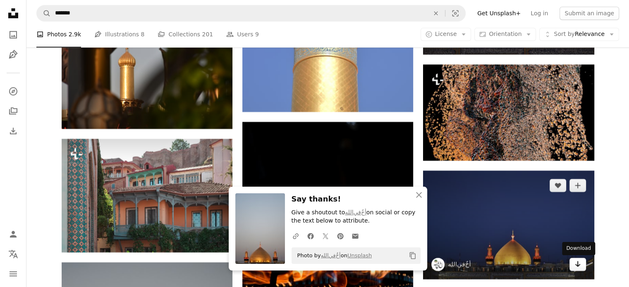
click at [575, 265] on icon "Download" at bounding box center [577, 264] width 5 height 6
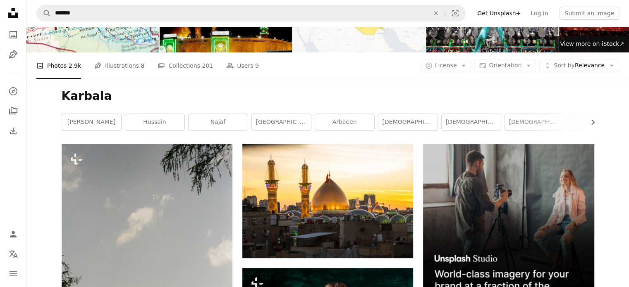
scroll to position [0, 0]
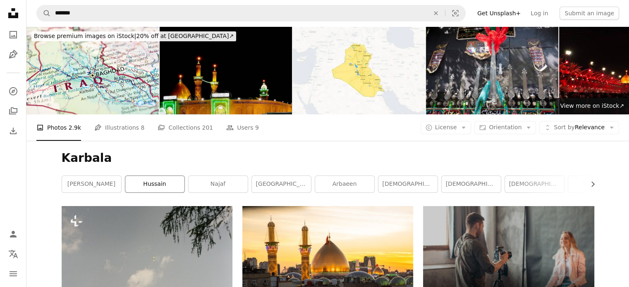
click at [152, 182] on link "hussain" at bounding box center [154, 184] width 59 height 17
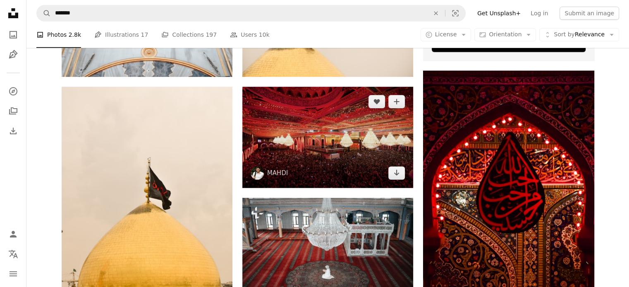
scroll to position [372, 0]
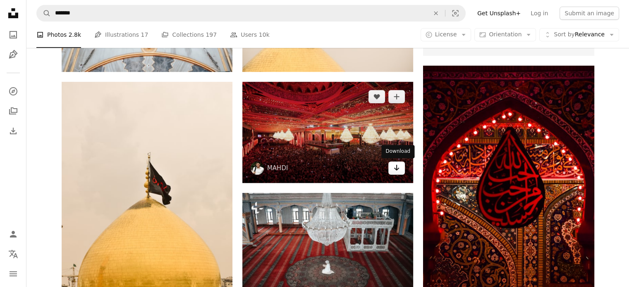
click at [394, 171] on icon "Arrow pointing down" at bounding box center [396, 168] width 7 height 10
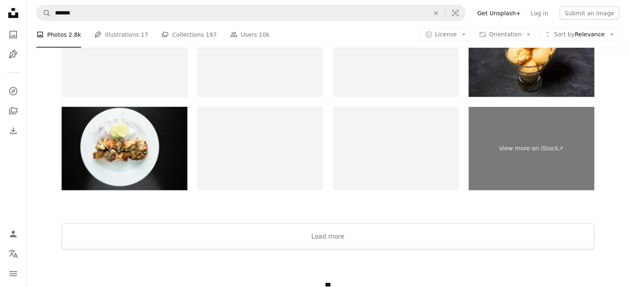
scroll to position [1820, 0]
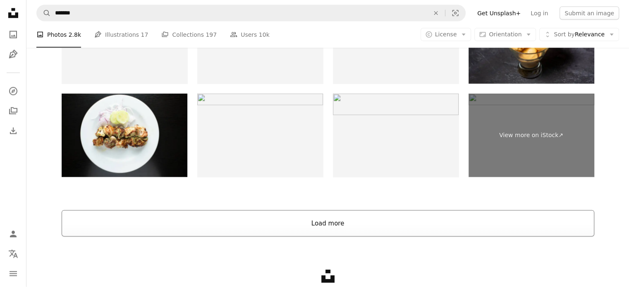
click at [338, 223] on button "Load more" at bounding box center [328, 224] width 533 height 26
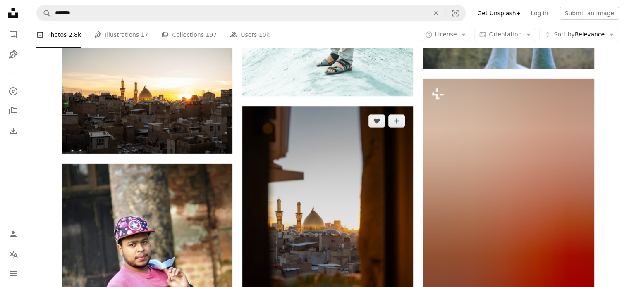
scroll to position [3102, 0]
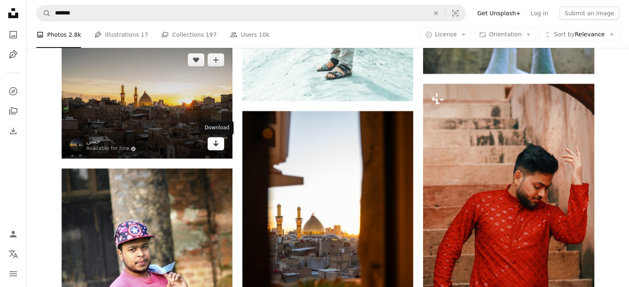
click at [213, 148] on icon "Arrow pointing down" at bounding box center [216, 144] width 7 height 10
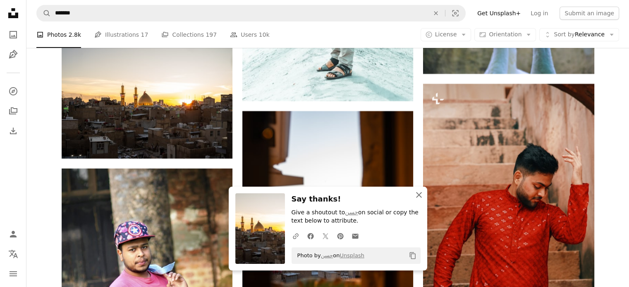
click at [418, 196] on icon "button" at bounding box center [419, 195] width 6 height 6
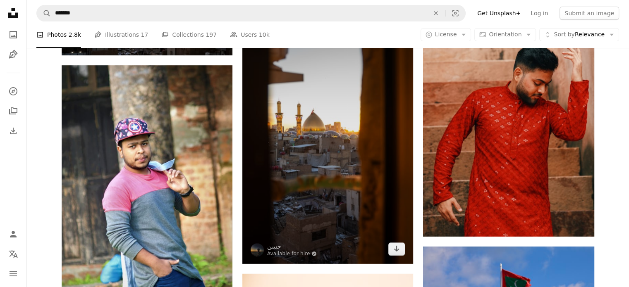
scroll to position [3226, 0]
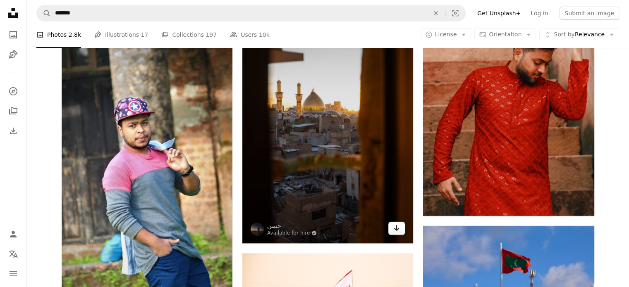
click at [396, 228] on icon "Arrow pointing down" at bounding box center [396, 228] width 7 height 10
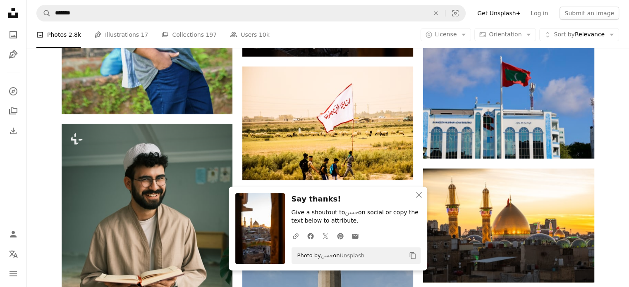
scroll to position [3433, 0]
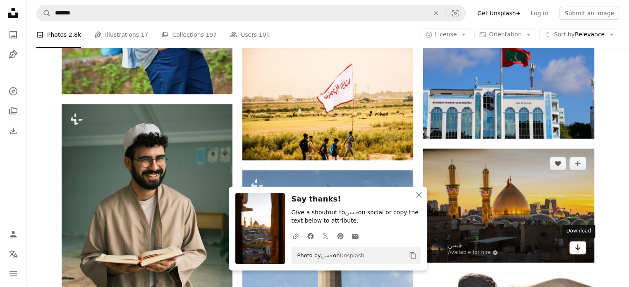
click at [574, 249] on icon "Arrow pointing down" at bounding box center [577, 248] width 7 height 10
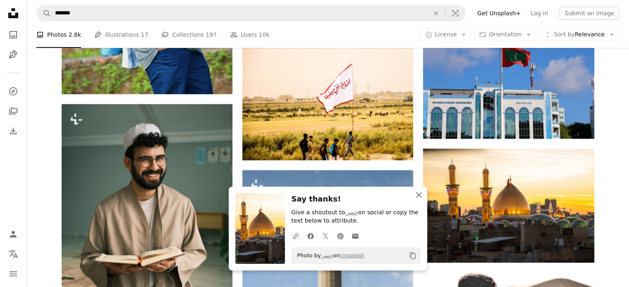
click at [419, 195] on icon "button" at bounding box center [419, 195] width 6 height 6
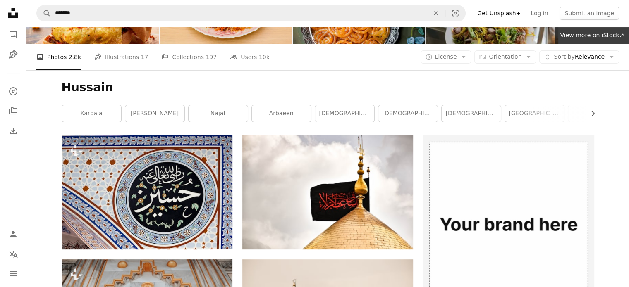
scroll to position [0, 0]
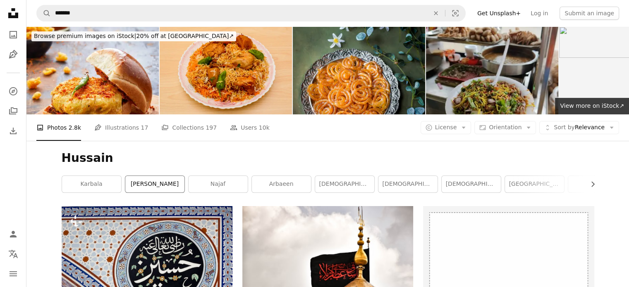
click at [154, 185] on link "[PERSON_NAME]" at bounding box center [154, 184] width 59 height 17
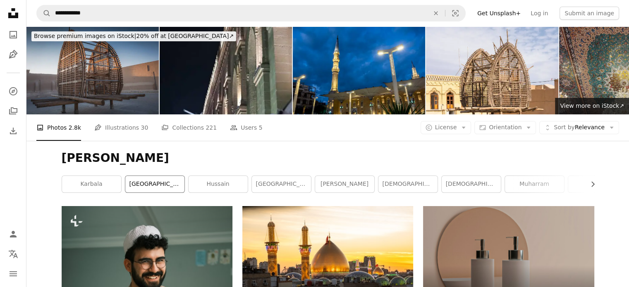
click at [159, 182] on link "[GEOGRAPHIC_DATA]" at bounding box center [154, 184] width 59 height 17
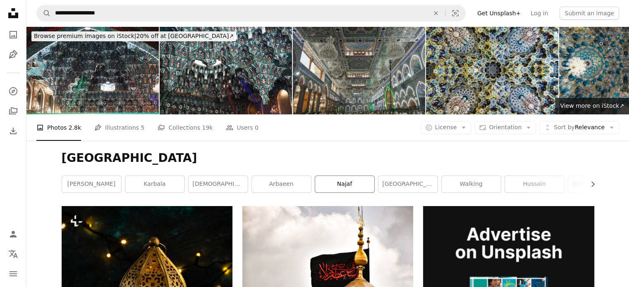
click at [345, 184] on link "najaf" at bounding box center [344, 184] width 59 height 17
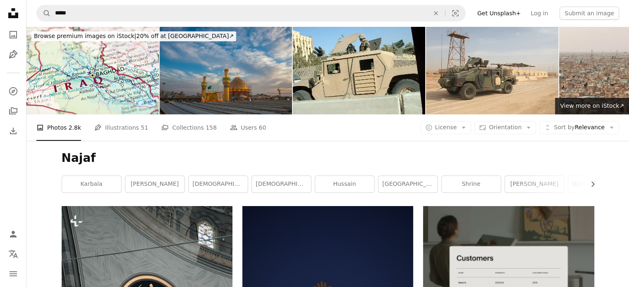
click at [275, 100] on img at bounding box center [226, 70] width 132 height 88
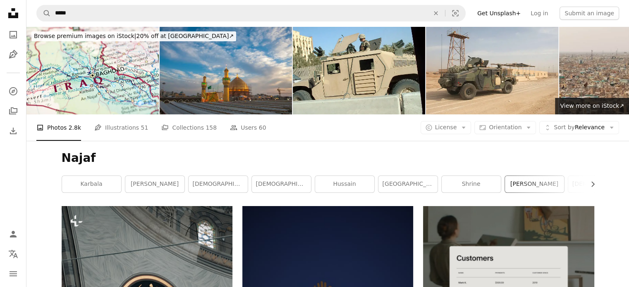
click at [528, 187] on link "[PERSON_NAME]" at bounding box center [534, 184] width 59 height 17
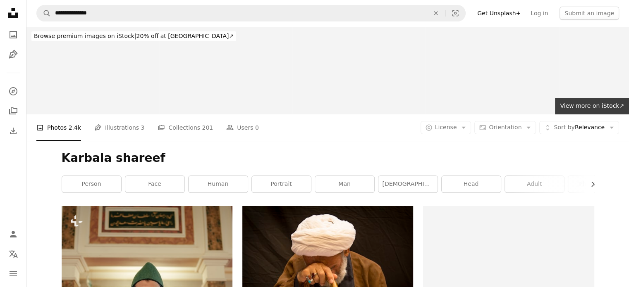
scroll to position [1902, 0]
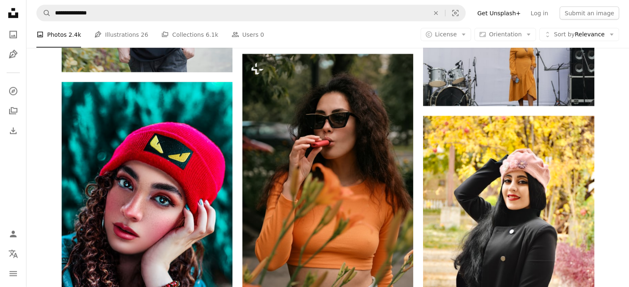
scroll to position [2775, 0]
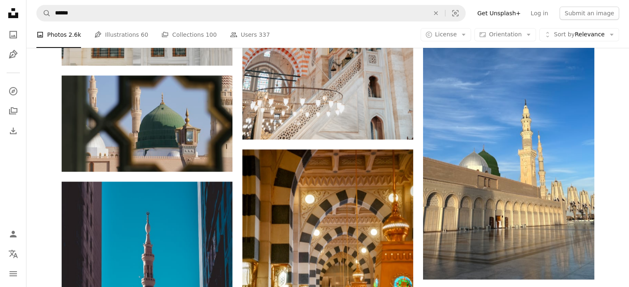
scroll to position [13222, 0]
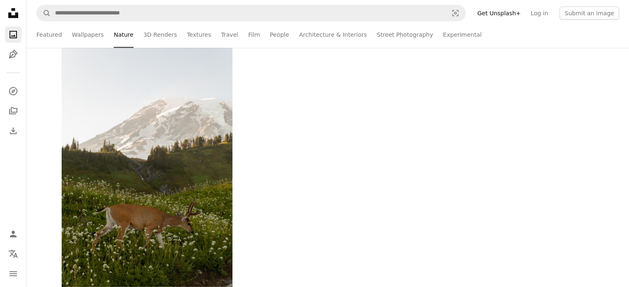
scroll to position [1406, 0]
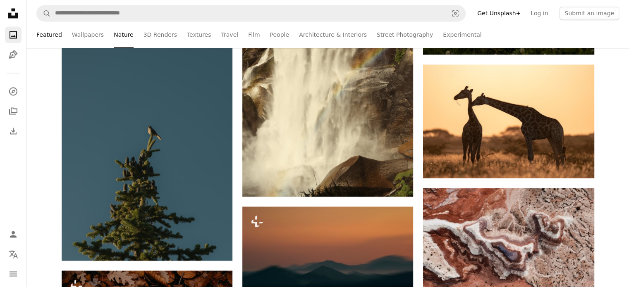
click at [48, 34] on link "Featured" at bounding box center [49, 35] width 26 height 26
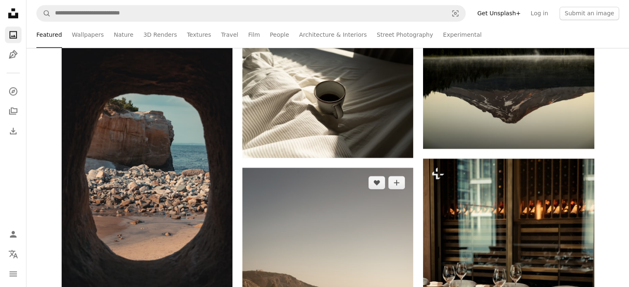
scroll to position [1241, 0]
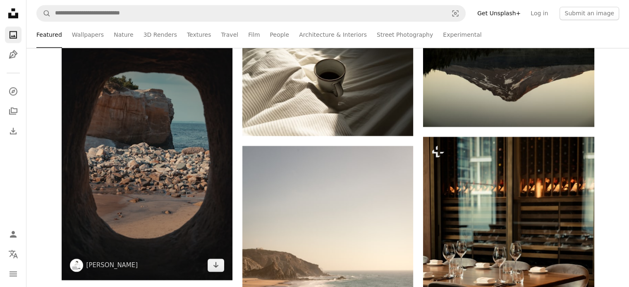
click at [160, 153] on img at bounding box center [147, 152] width 171 height 256
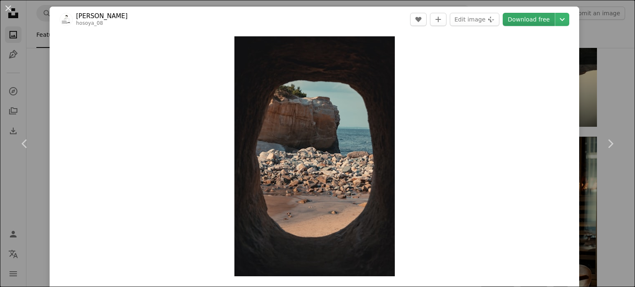
click at [522, 16] on link "Download free" at bounding box center [529, 19] width 52 height 13
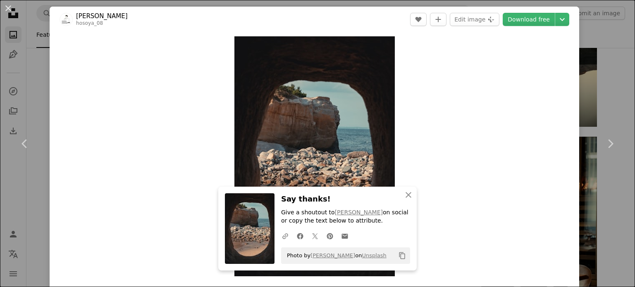
click at [605, 57] on div "An X shape Chevron left Chevron right An X shape Close Say thanks! Give a shout…" at bounding box center [317, 143] width 635 height 287
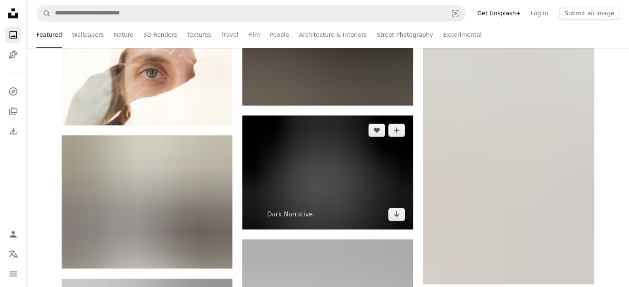
scroll to position [4591, 0]
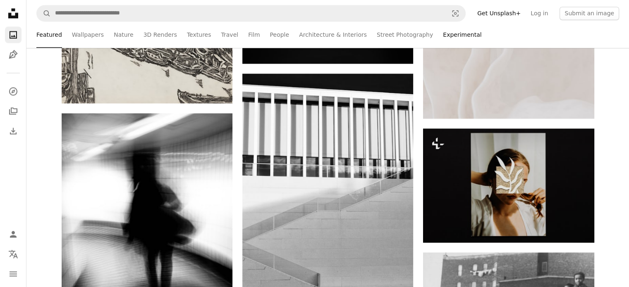
click at [443, 36] on link "Experimental" at bounding box center [462, 35] width 38 height 26
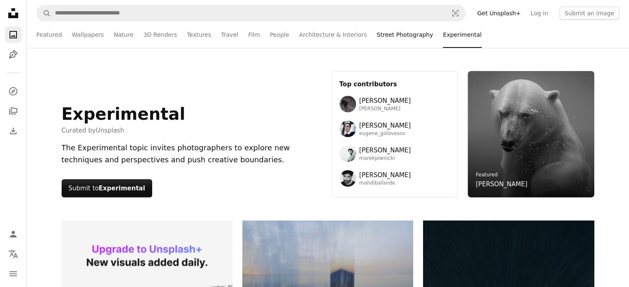
click at [377, 37] on link "Street Photography" at bounding box center [405, 35] width 56 height 26
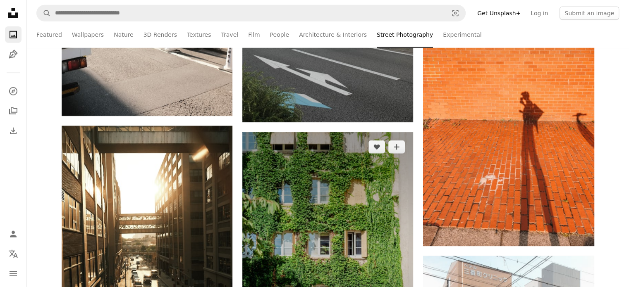
scroll to position [2399, 0]
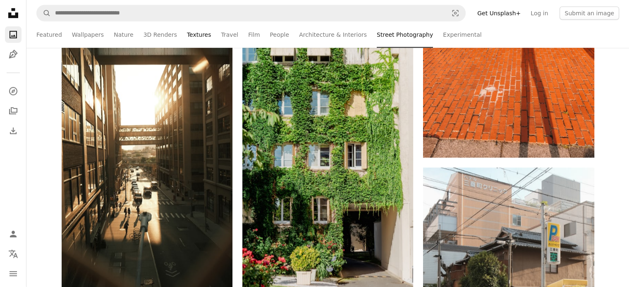
click at [187, 32] on link "Textures" at bounding box center [199, 35] width 24 height 26
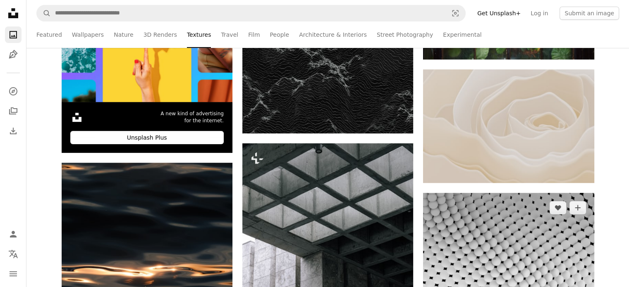
scroll to position [324, 0]
